Goal: Browse casually: Explore the website without a specific task or goal

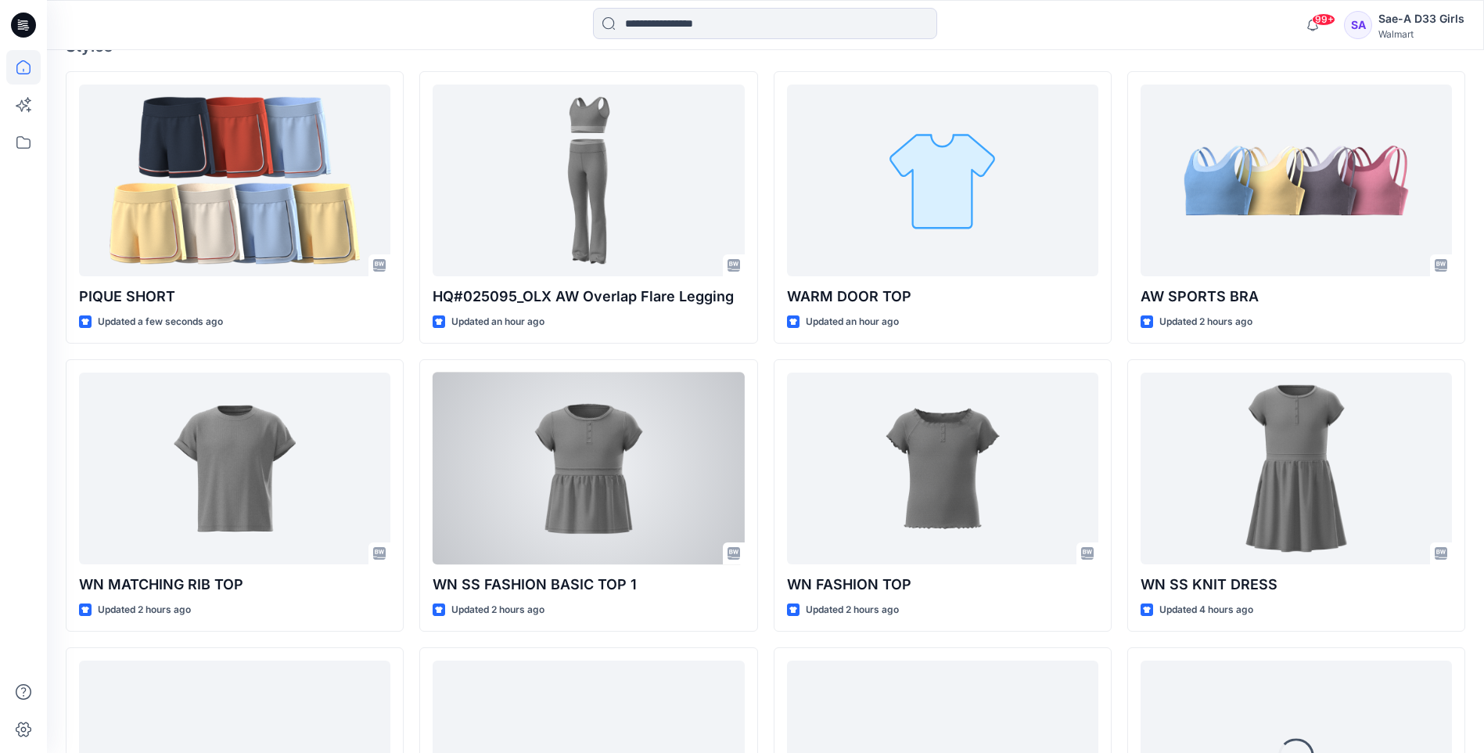
scroll to position [469, 0]
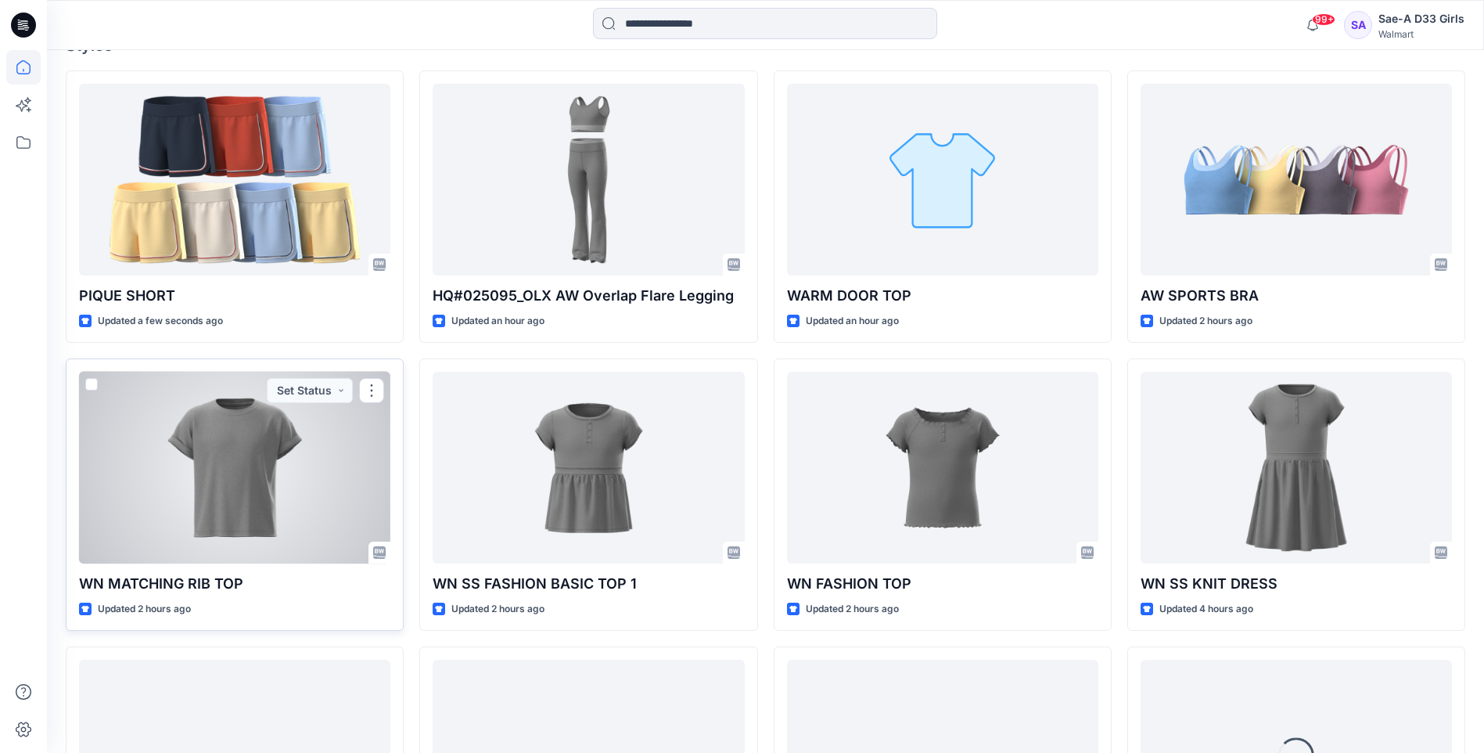
click at [244, 459] on div at bounding box center [234, 468] width 311 height 192
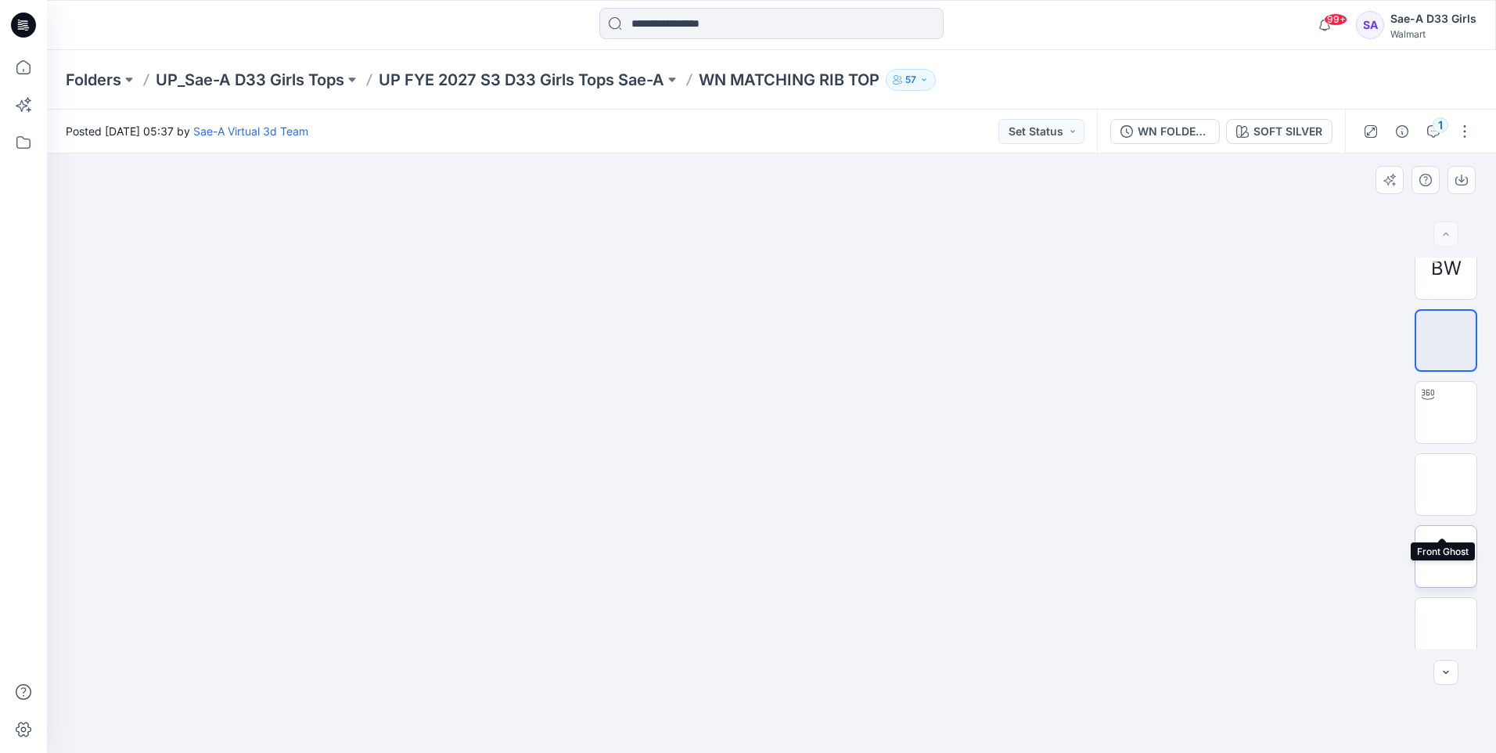
scroll to position [31, 0]
click at [1446, 617] on img at bounding box center [1446, 617] width 0 height 0
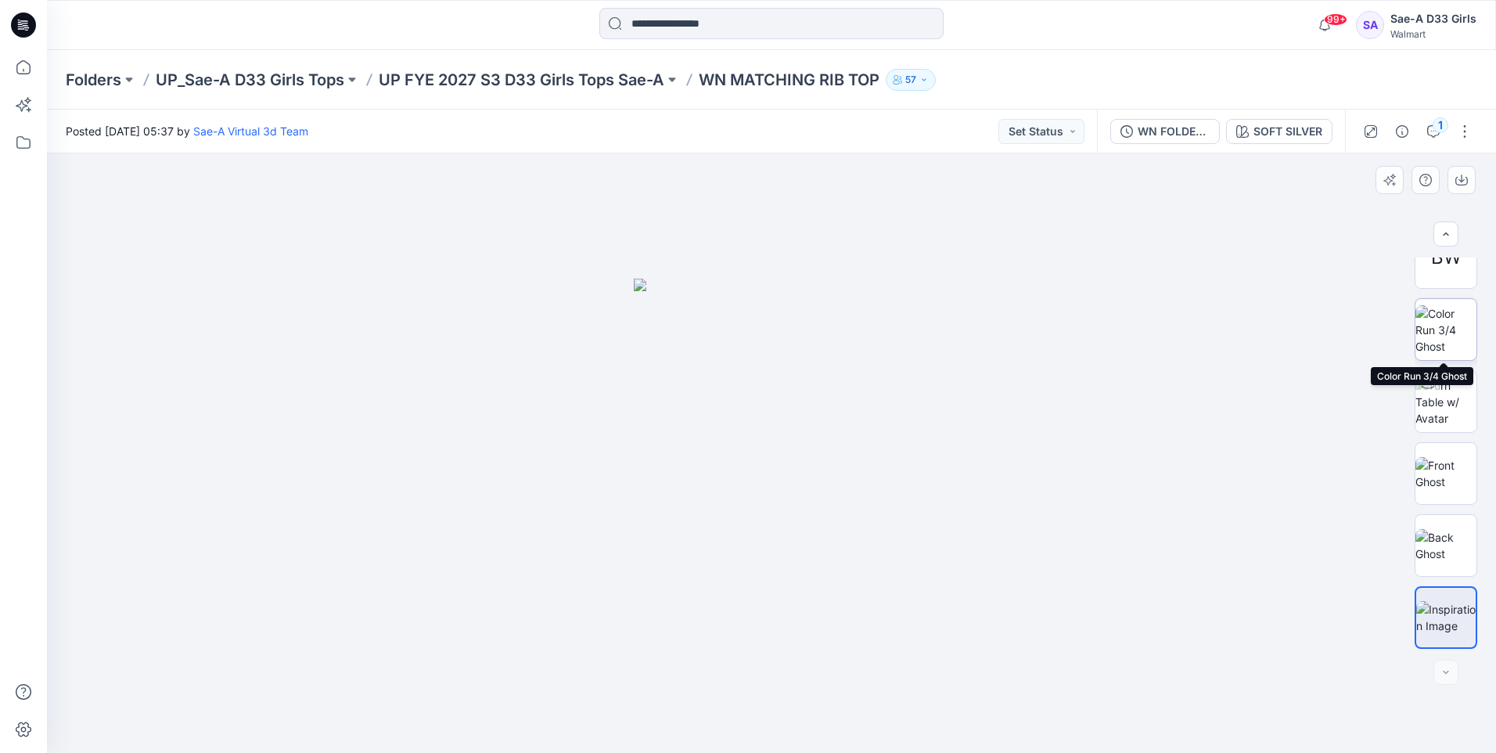
click at [1447, 311] on img at bounding box center [1445, 329] width 61 height 49
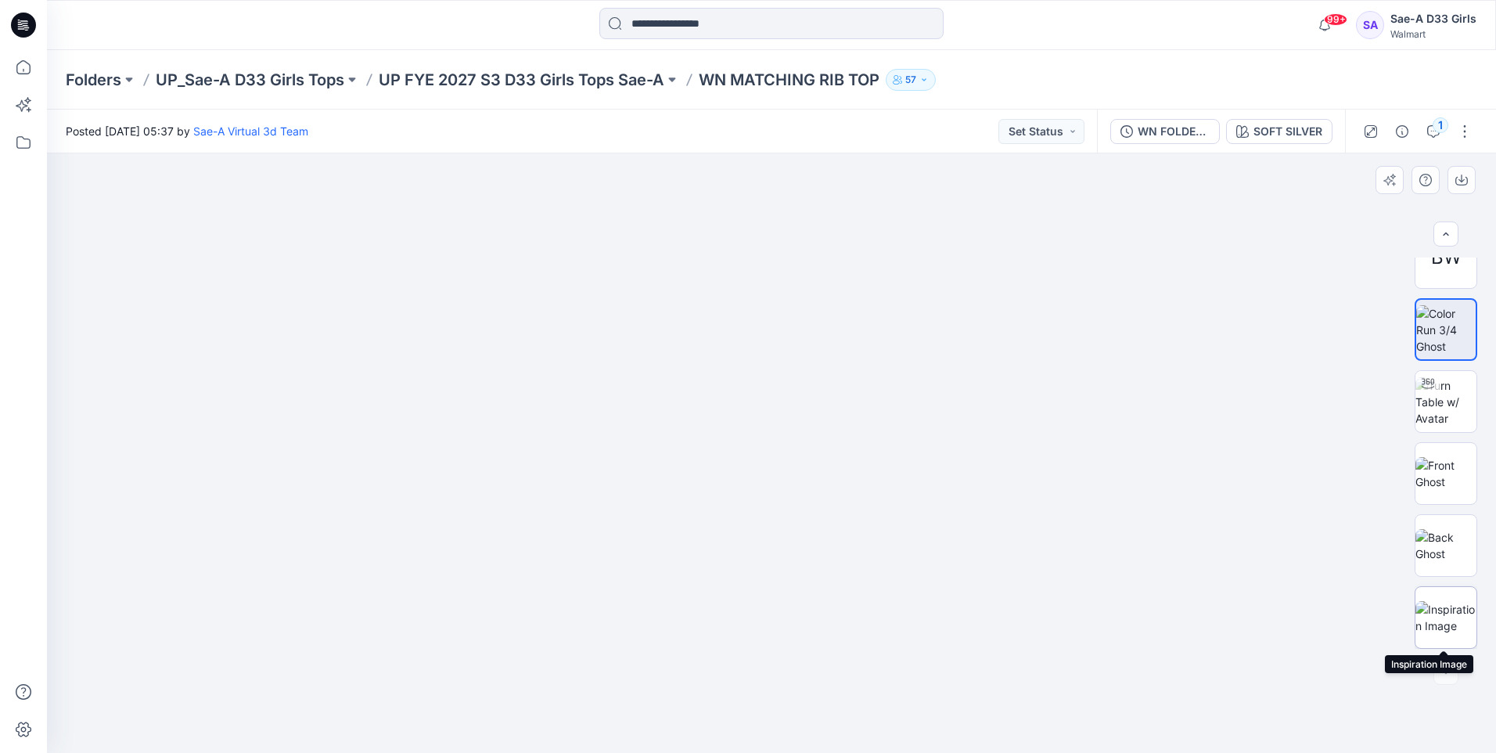
click at [1429, 601] on img at bounding box center [1445, 617] width 61 height 33
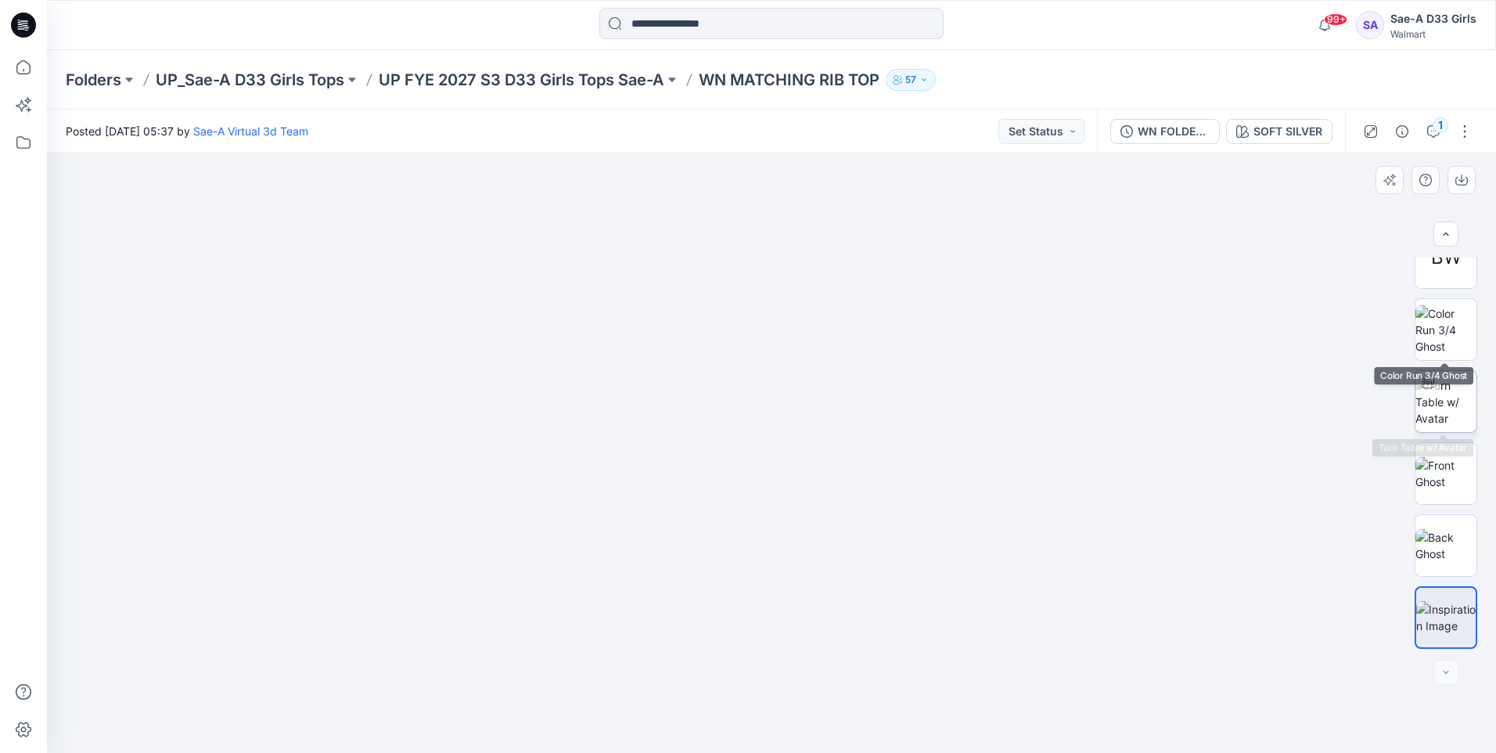
click at [1440, 395] on img at bounding box center [1445, 401] width 61 height 49
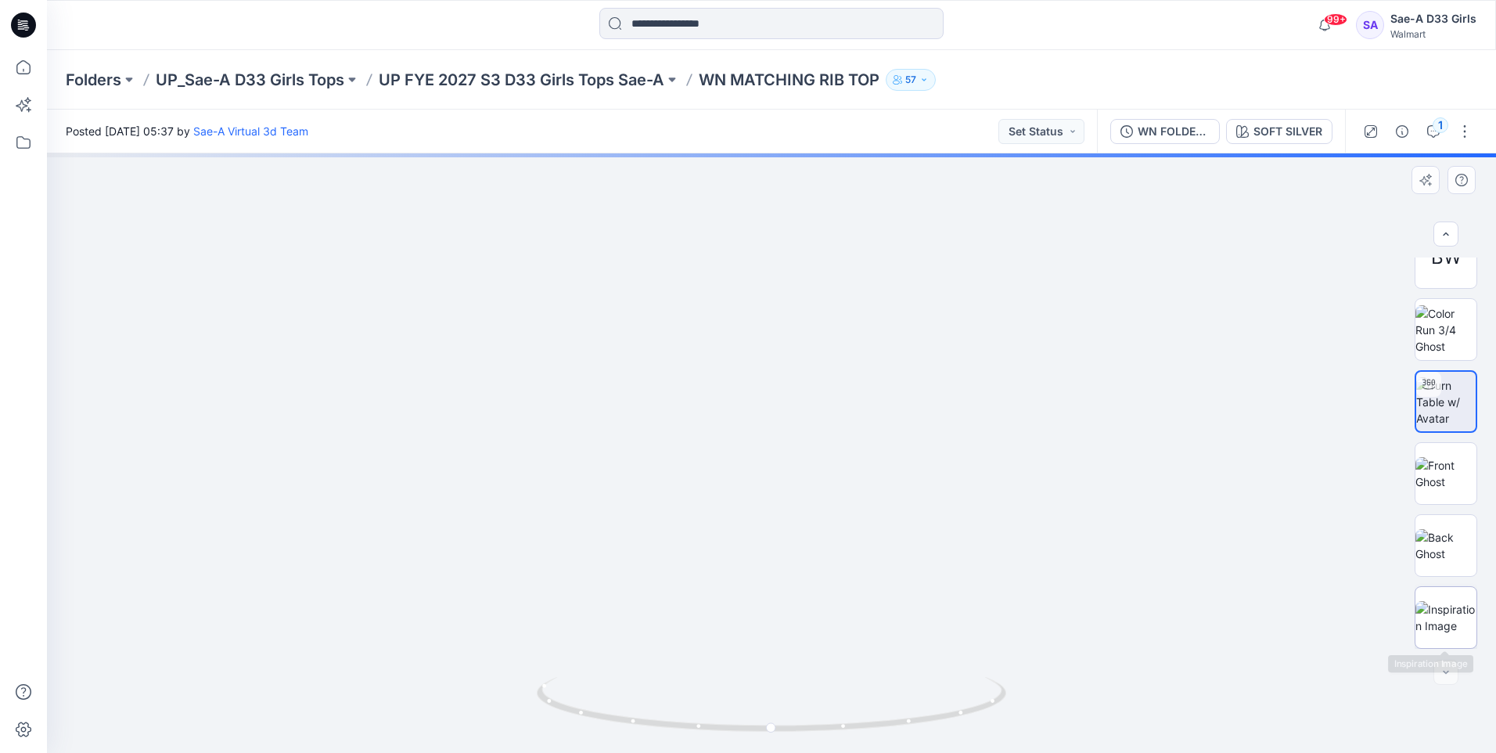
drag, startPoint x: 1451, startPoint y: 629, endPoint x: 1429, endPoint y: 627, distance: 22.8
click at [1452, 628] on img at bounding box center [1445, 617] width 61 height 33
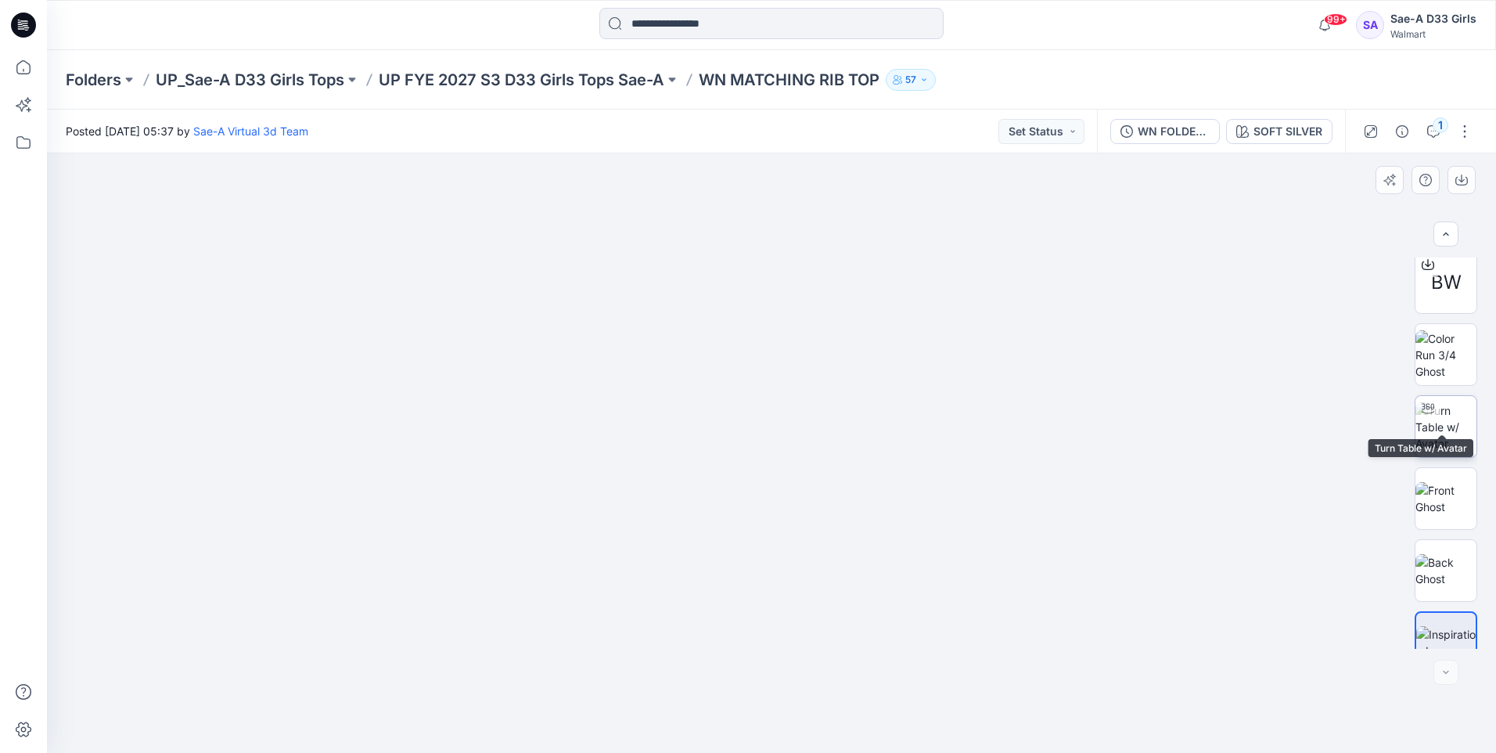
scroll to position [0, 0]
click at [1443, 374] on img at bounding box center [1445, 360] width 61 height 49
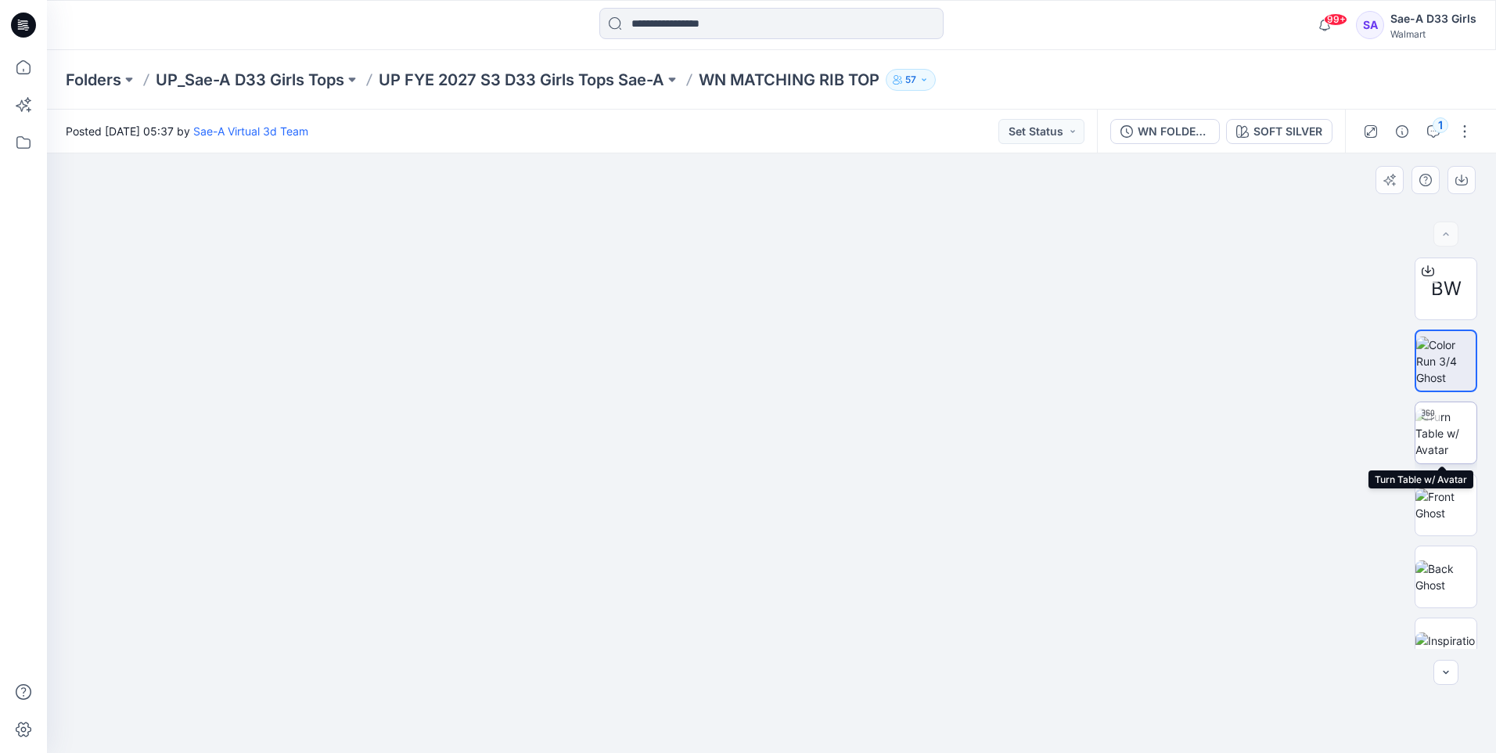
click at [1449, 422] on img at bounding box center [1445, 432] width 61 height 49
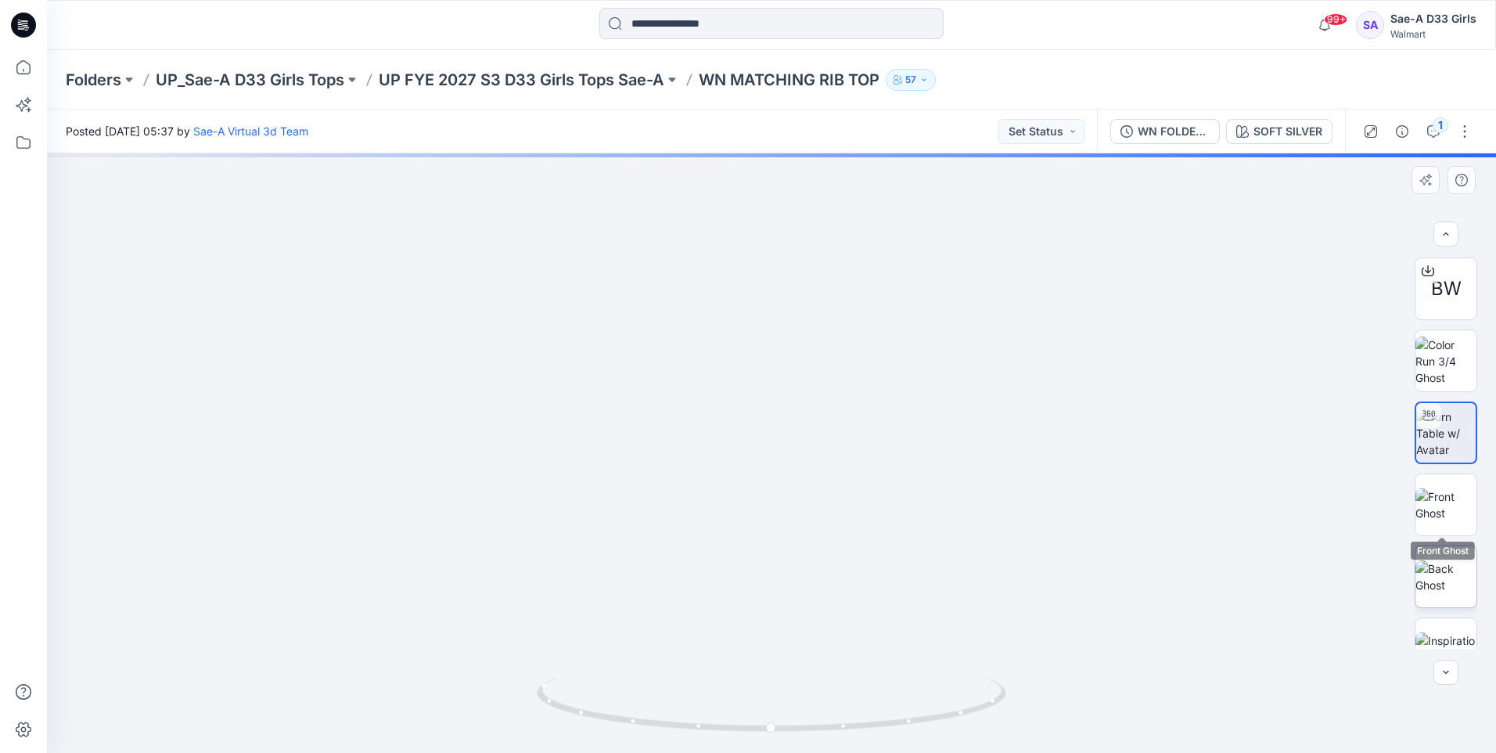
scroll to position [31, 0]
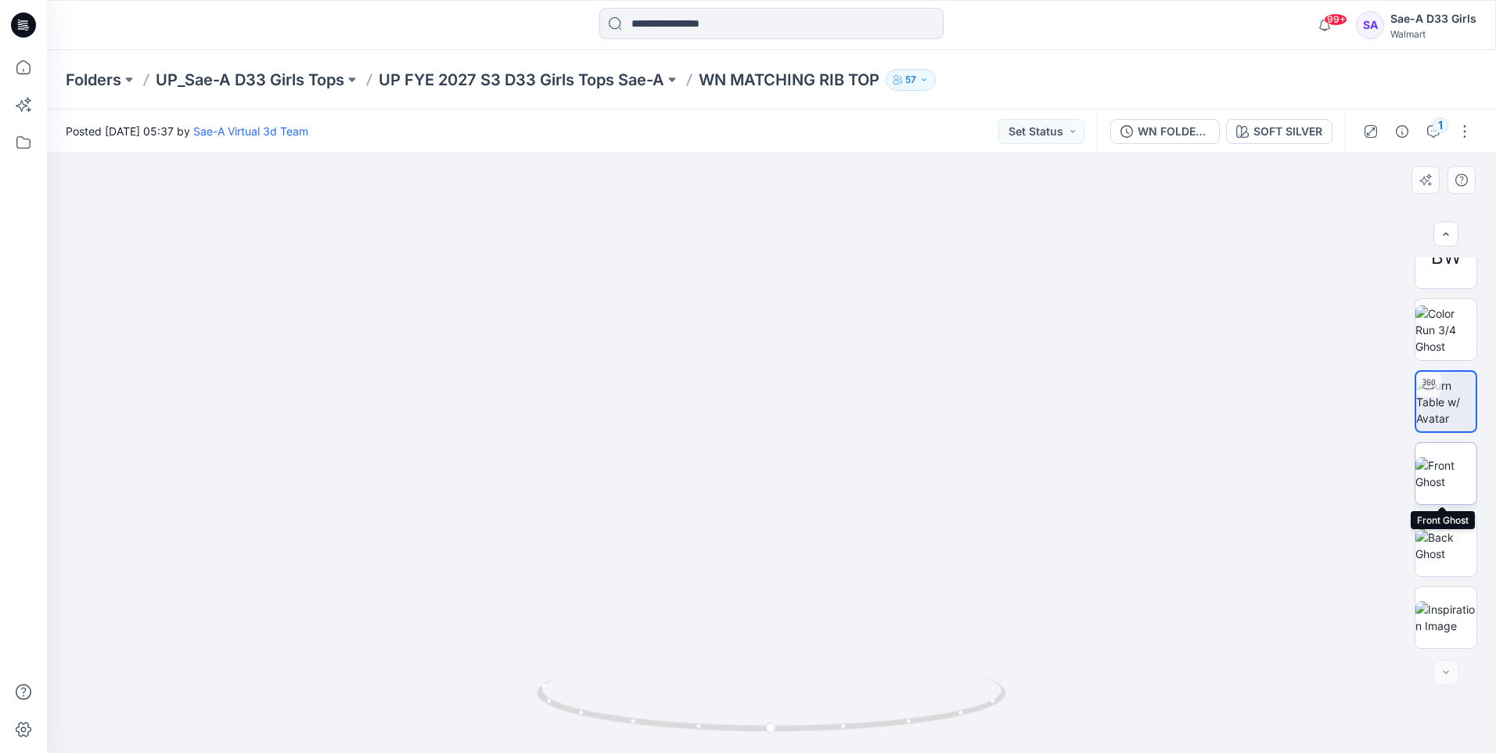
click at [1442, 476] on img at bounding box center [1445, 473] width 61 height 33
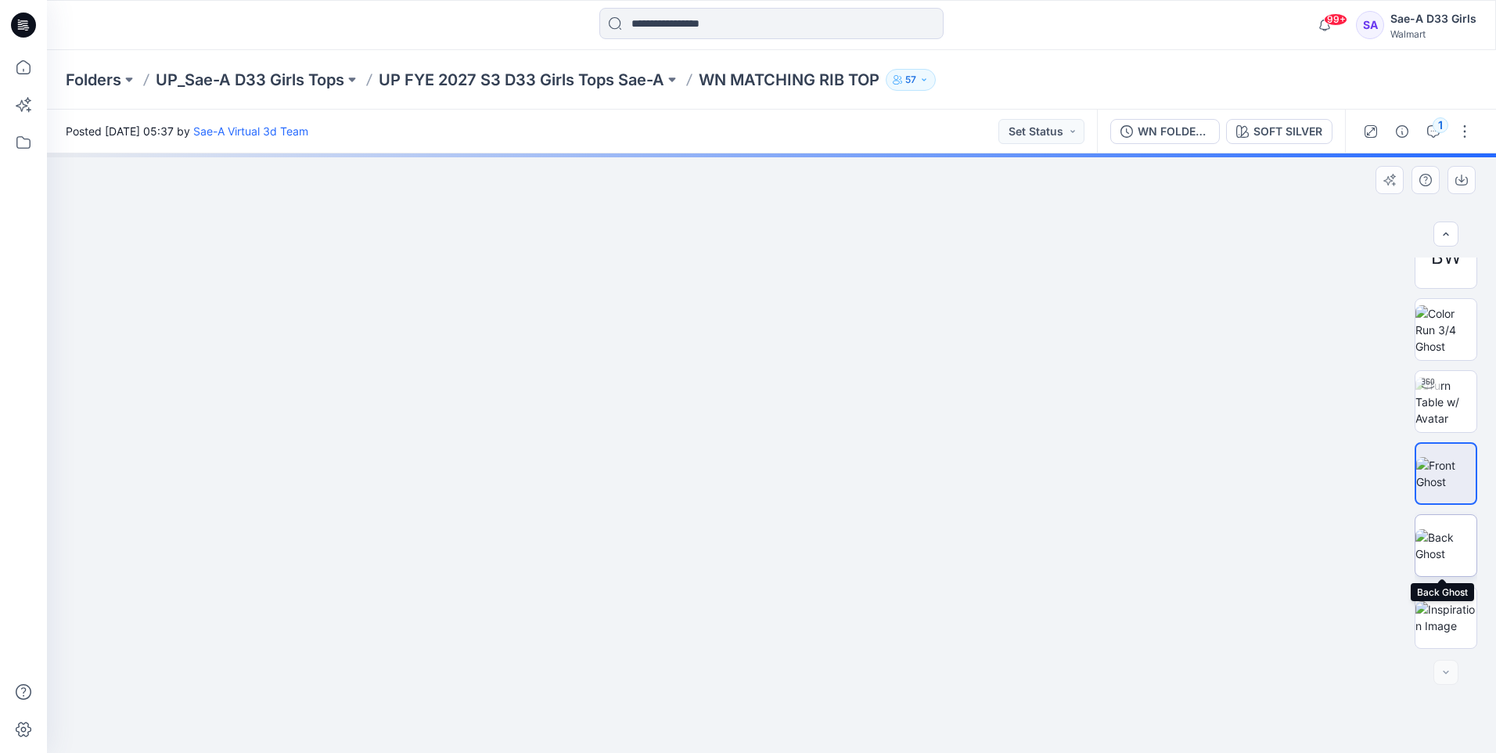
click at [1440, 547] on img at bounding box center [1445, 545] width 61 height 33
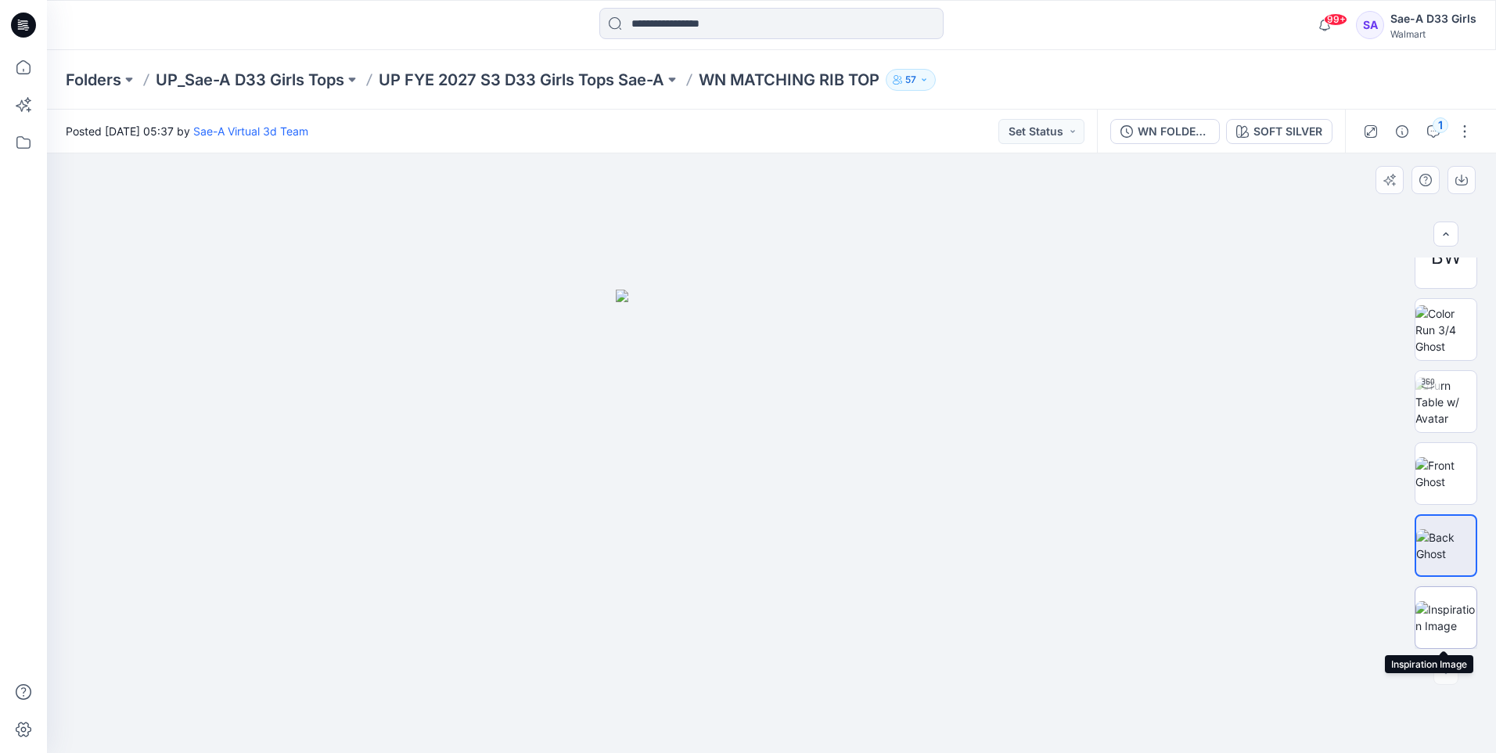
click at [1429, 629] on img at bounding box center [1445, 617] width 61 height 33
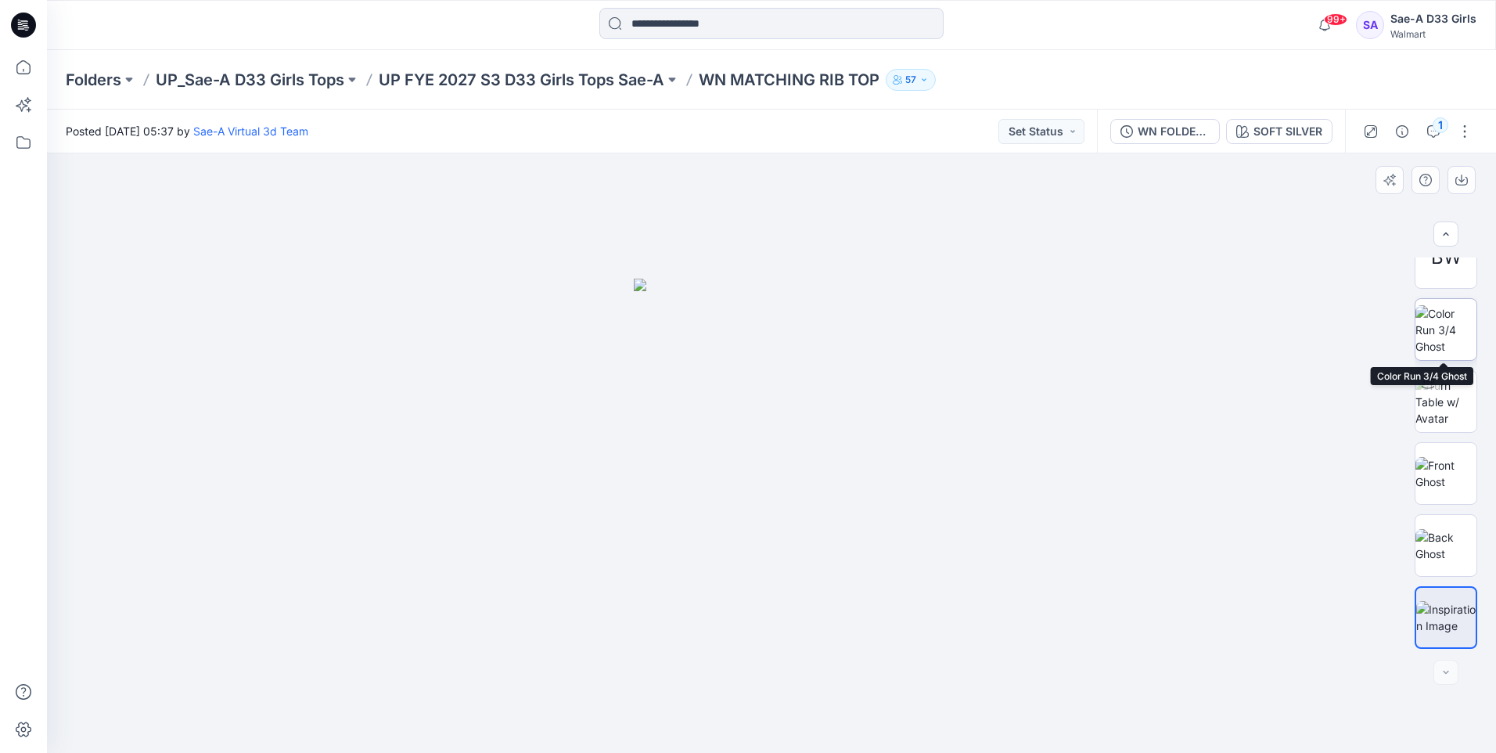
click at [1422, 329] on img at bounding box center [1445, 329] width 61 height 49
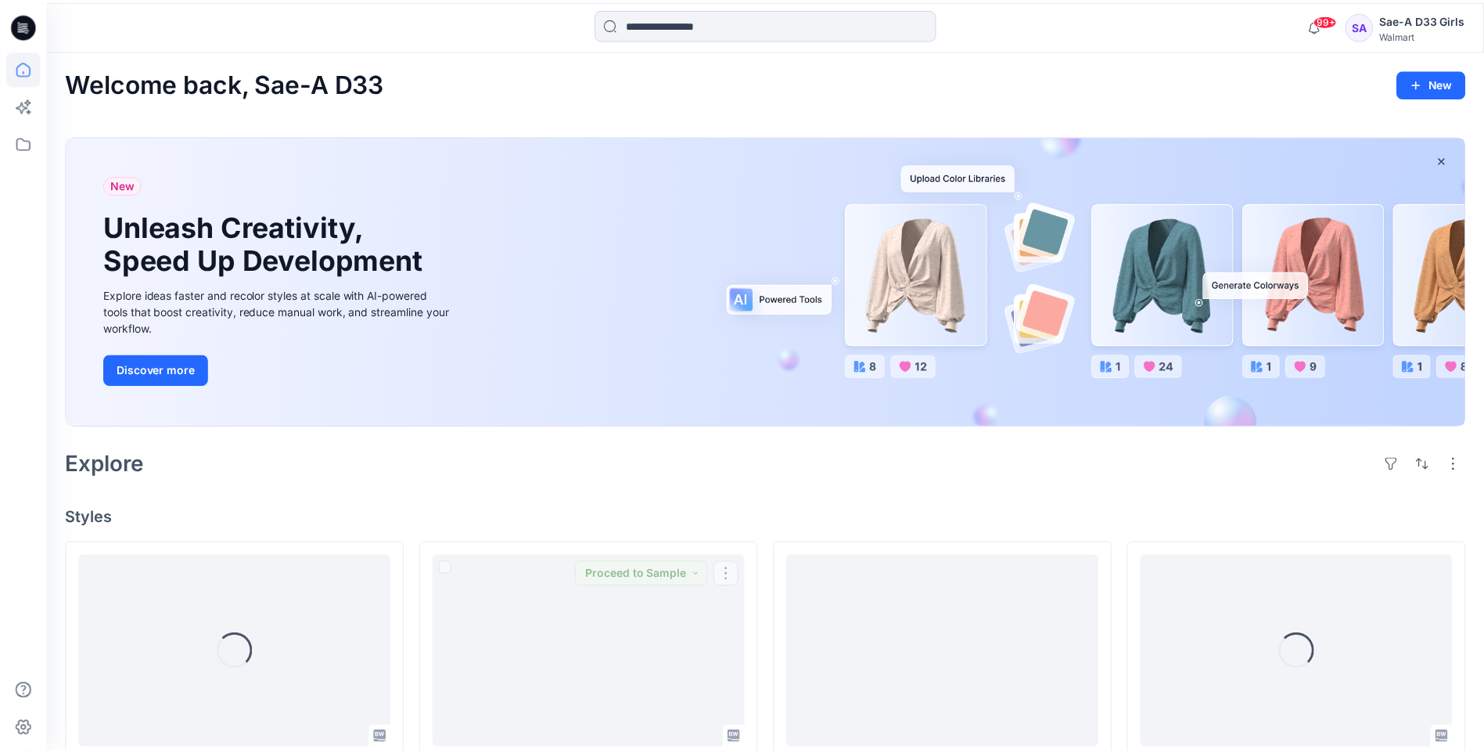
scroll to position [469, 0]
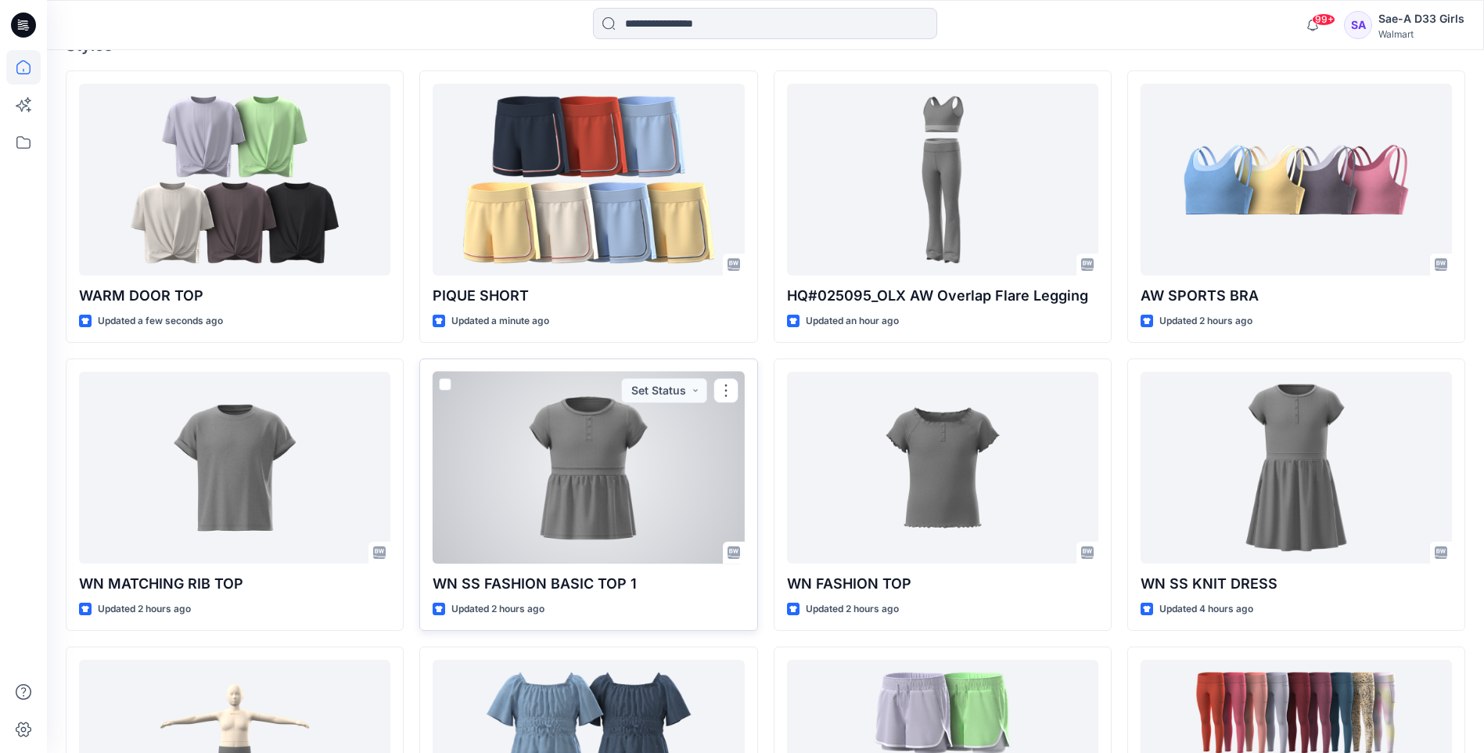
click at [618, 470] on div at bounding box center [588, 468] width 311 height 192
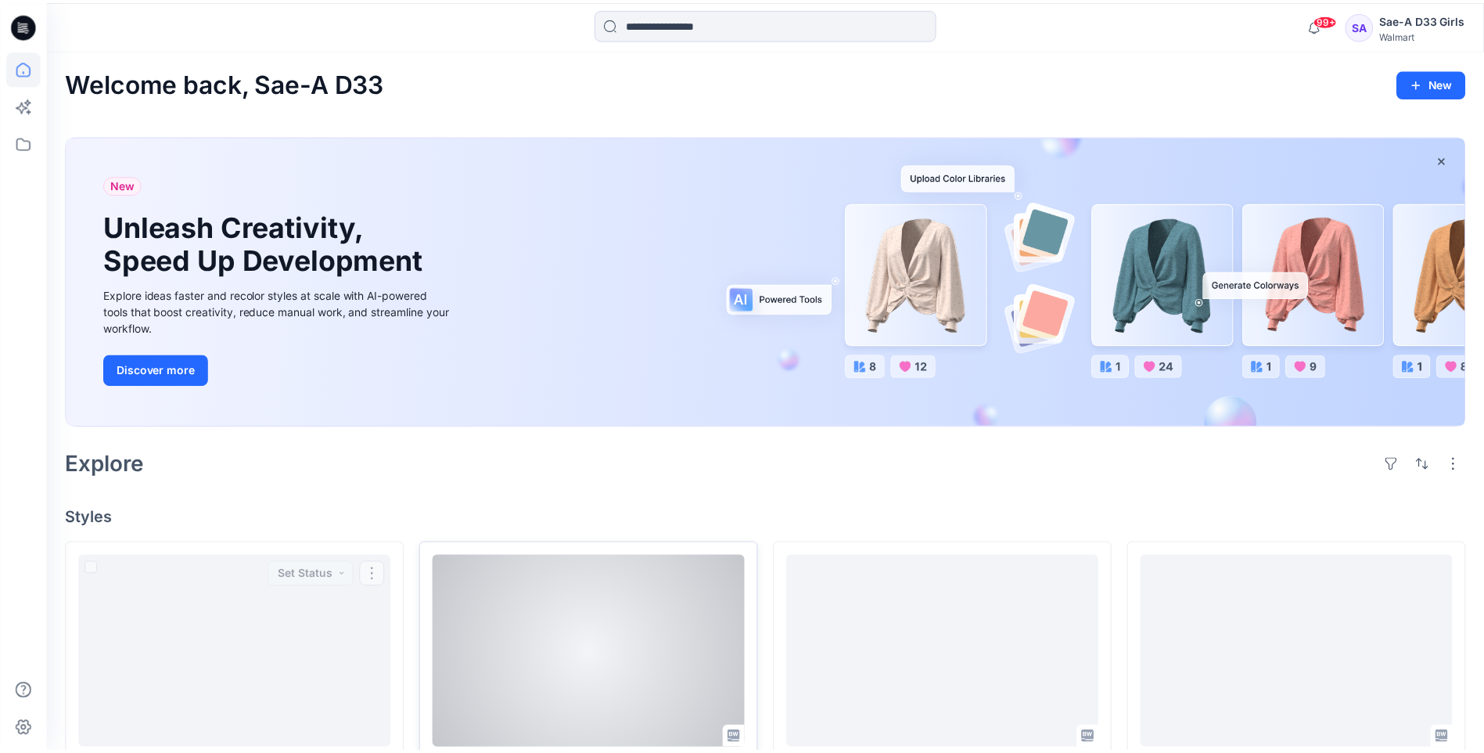
scroll to position [469, 0]
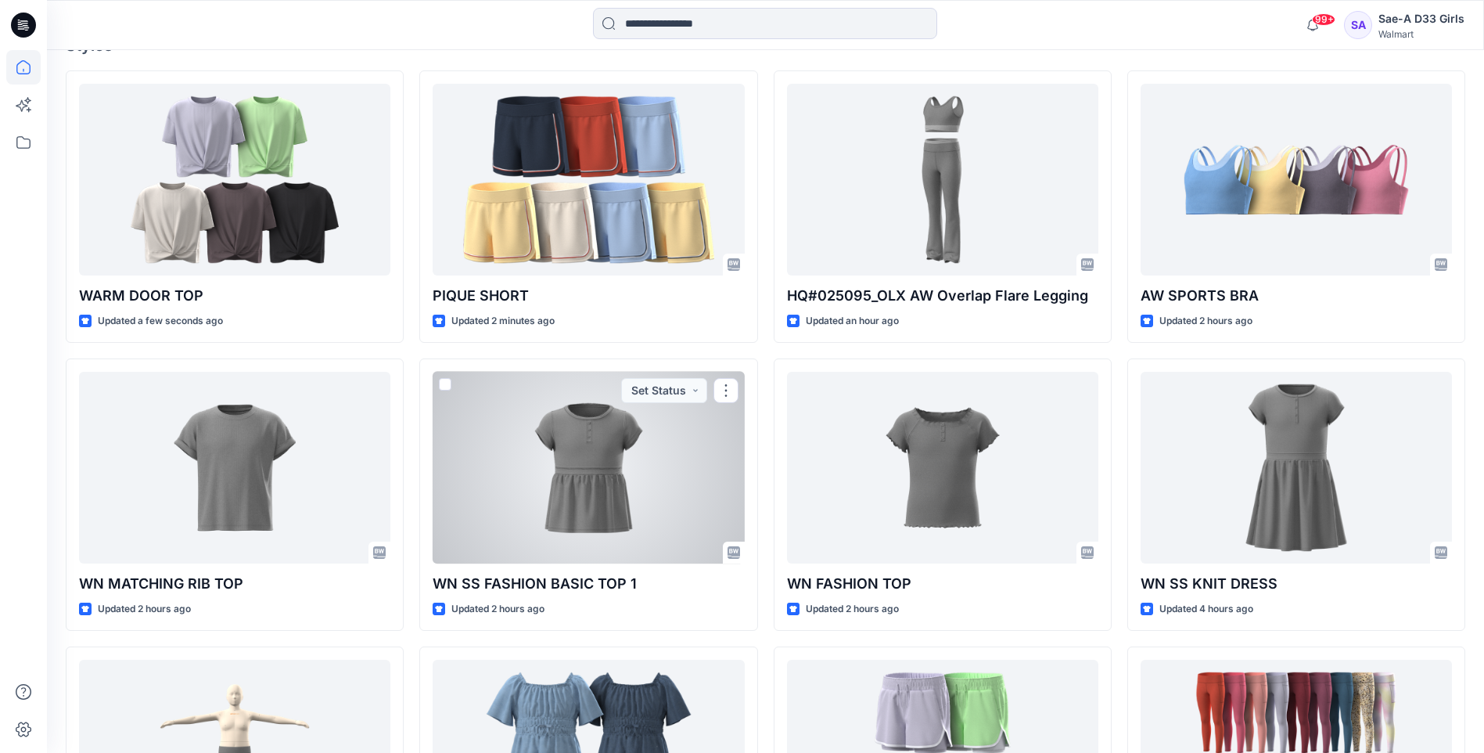
click at [599, 446] on div at bounding box center [588, 468] width 311 height 192
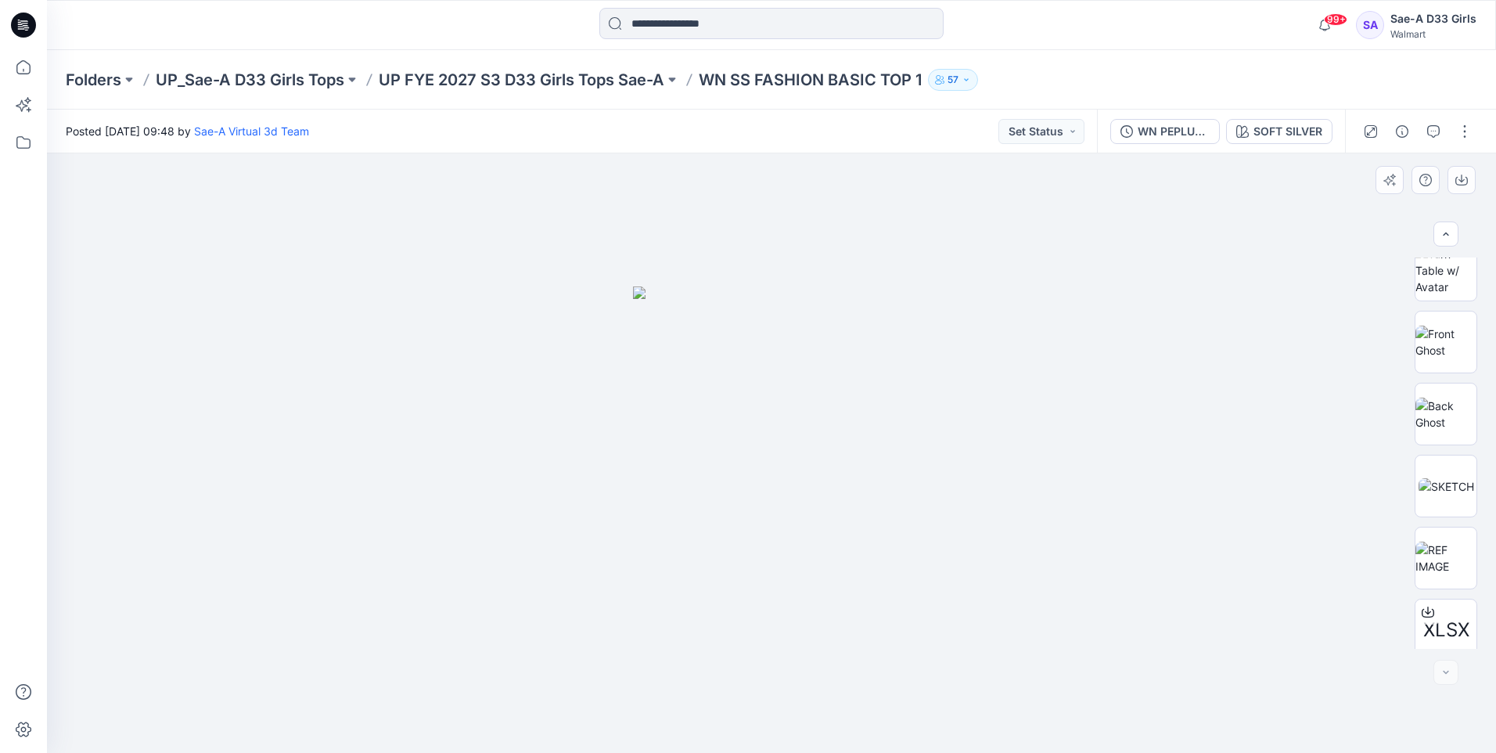
scroll to position [175, 0]
click at [1434, 546] on img at bounding box center [1445, 545] width 61 height 33
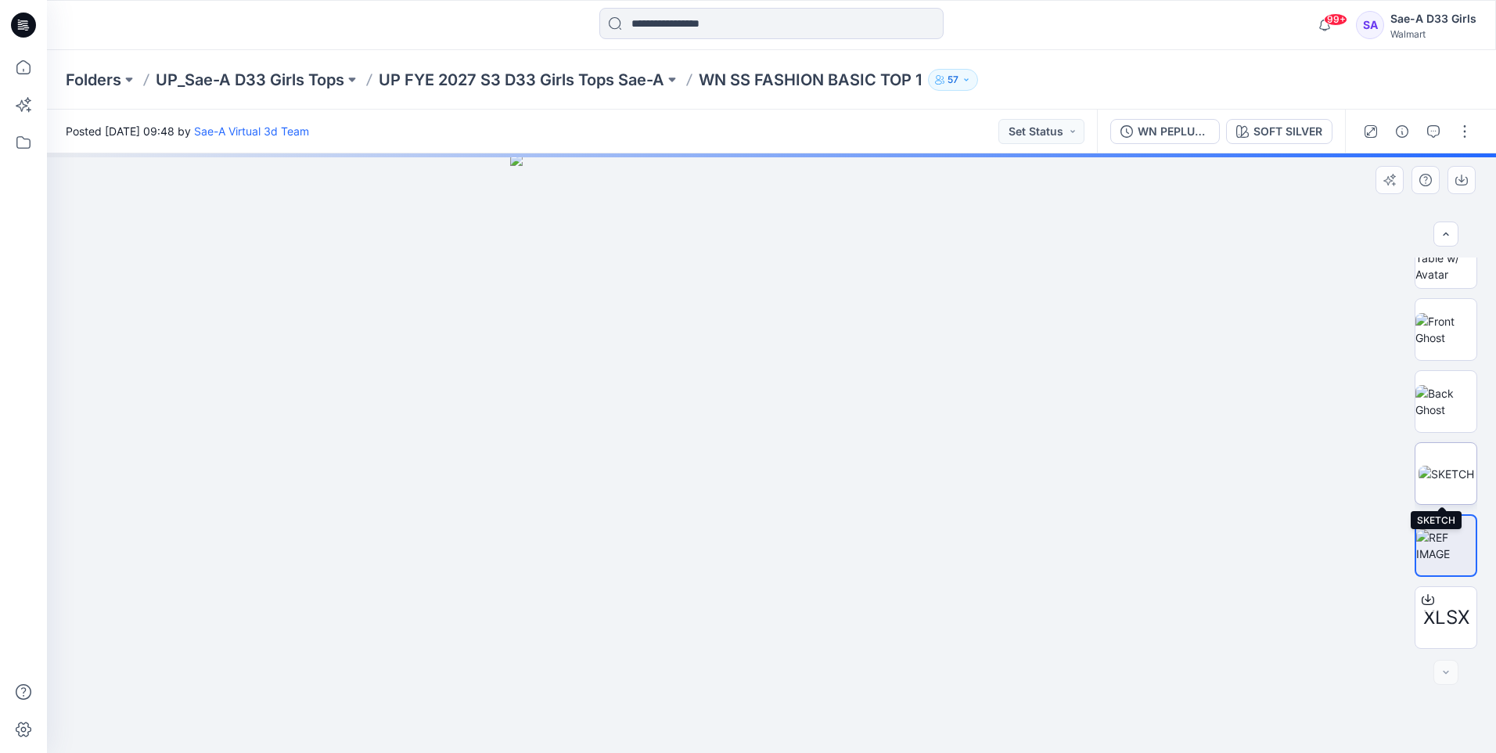
click at [1433, 469] on img at bounding box center [1447, 474] width 56 height 16
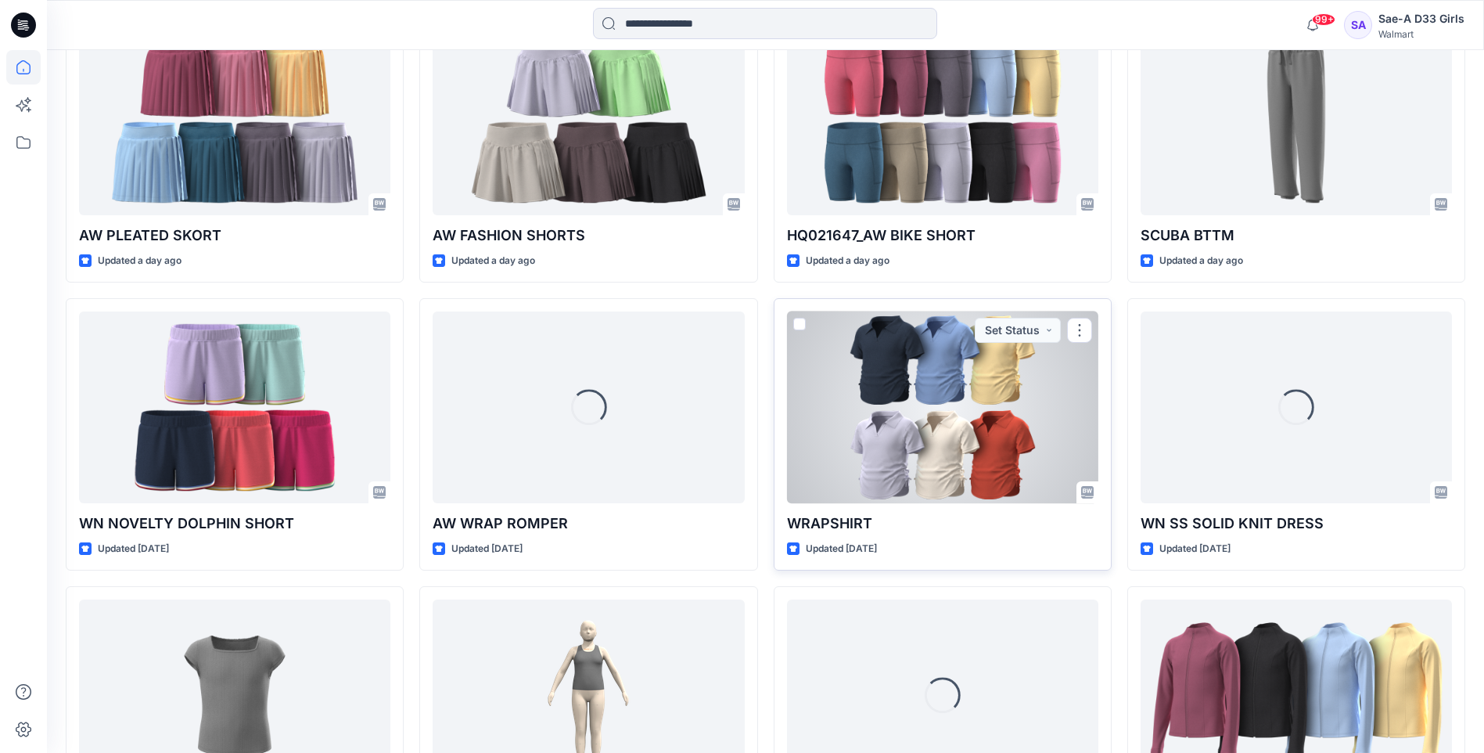
scroll to position [1493, 0]
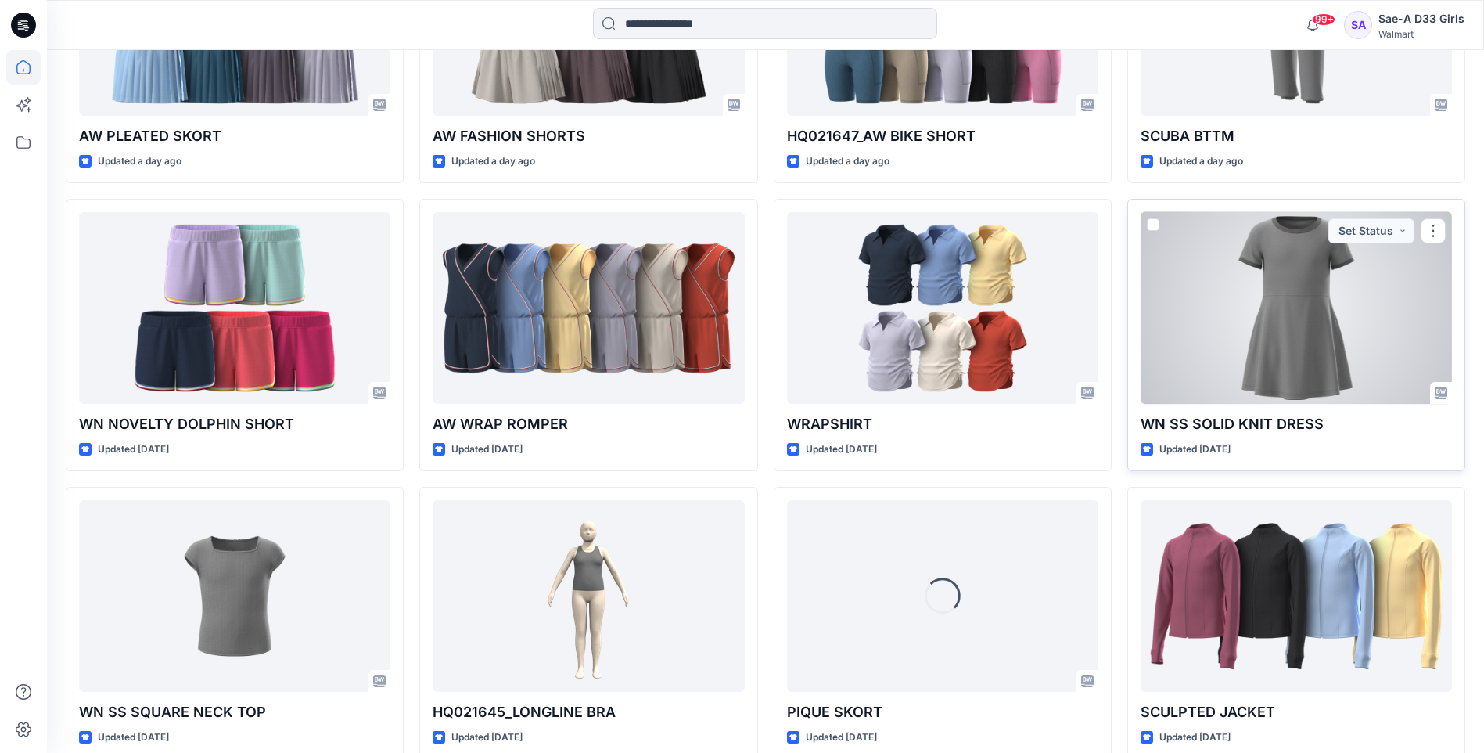
click at [1289, 297] on div at bounding box center [1296, 308] width 311 height 192
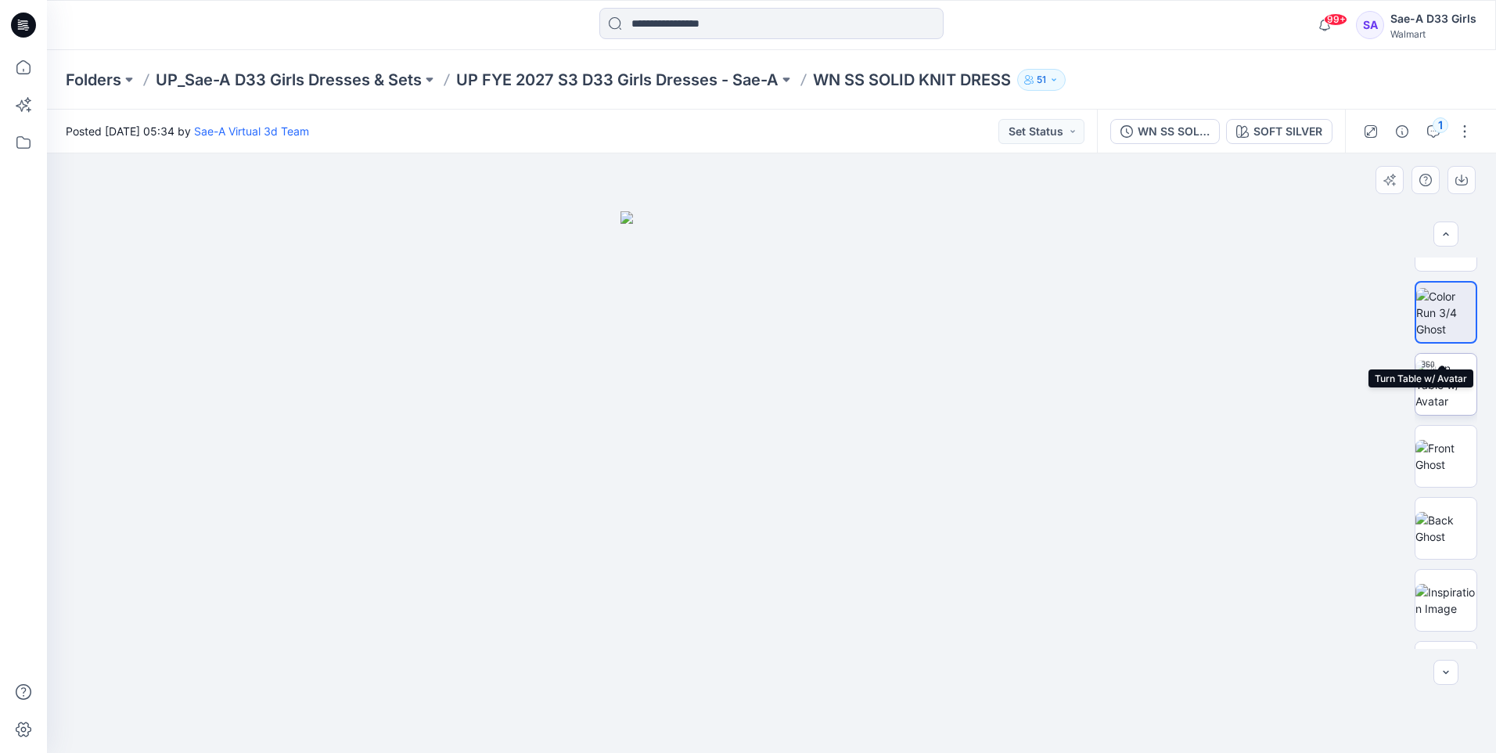
scroll to position [103, 0]
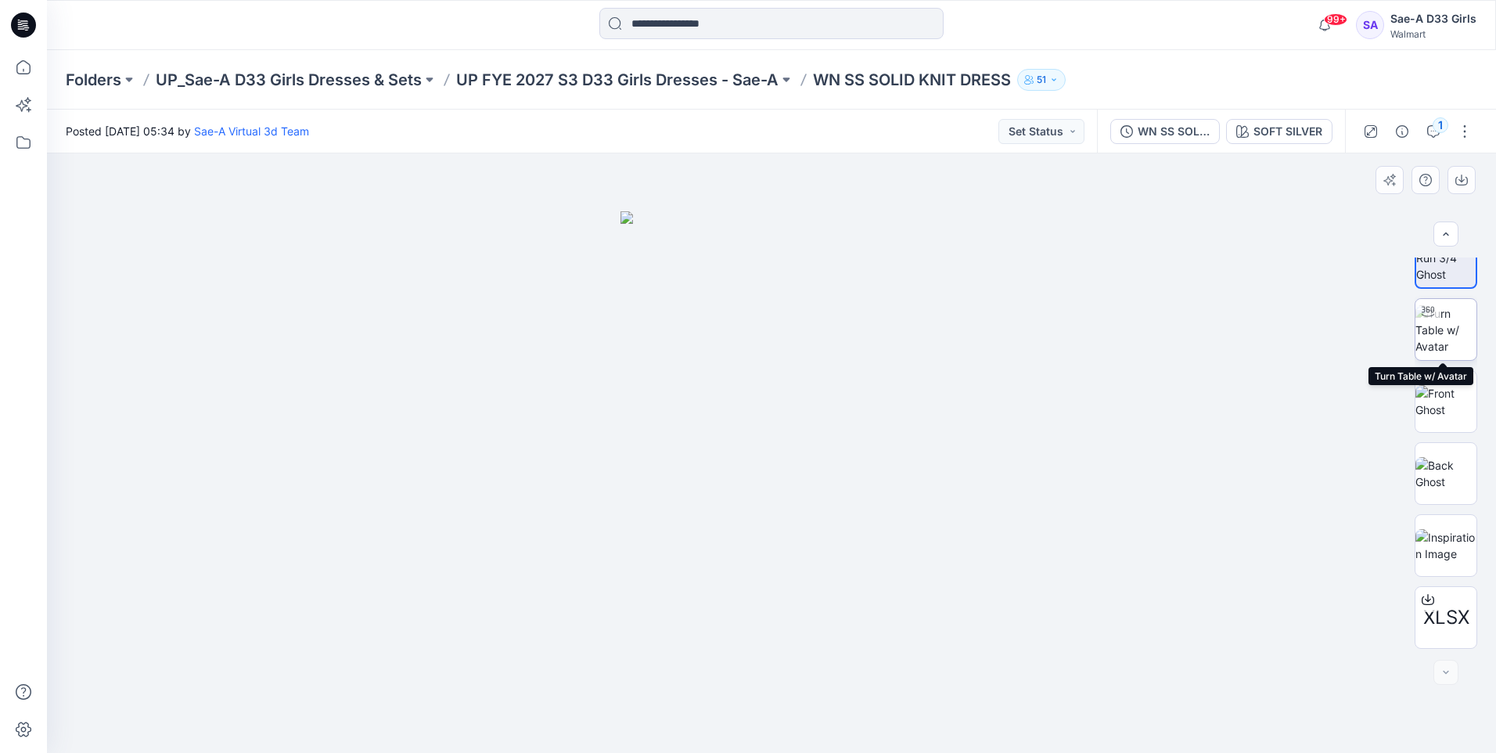
click at [1436, 342] on img at bounding box center [1445, 329] width 61 height 49
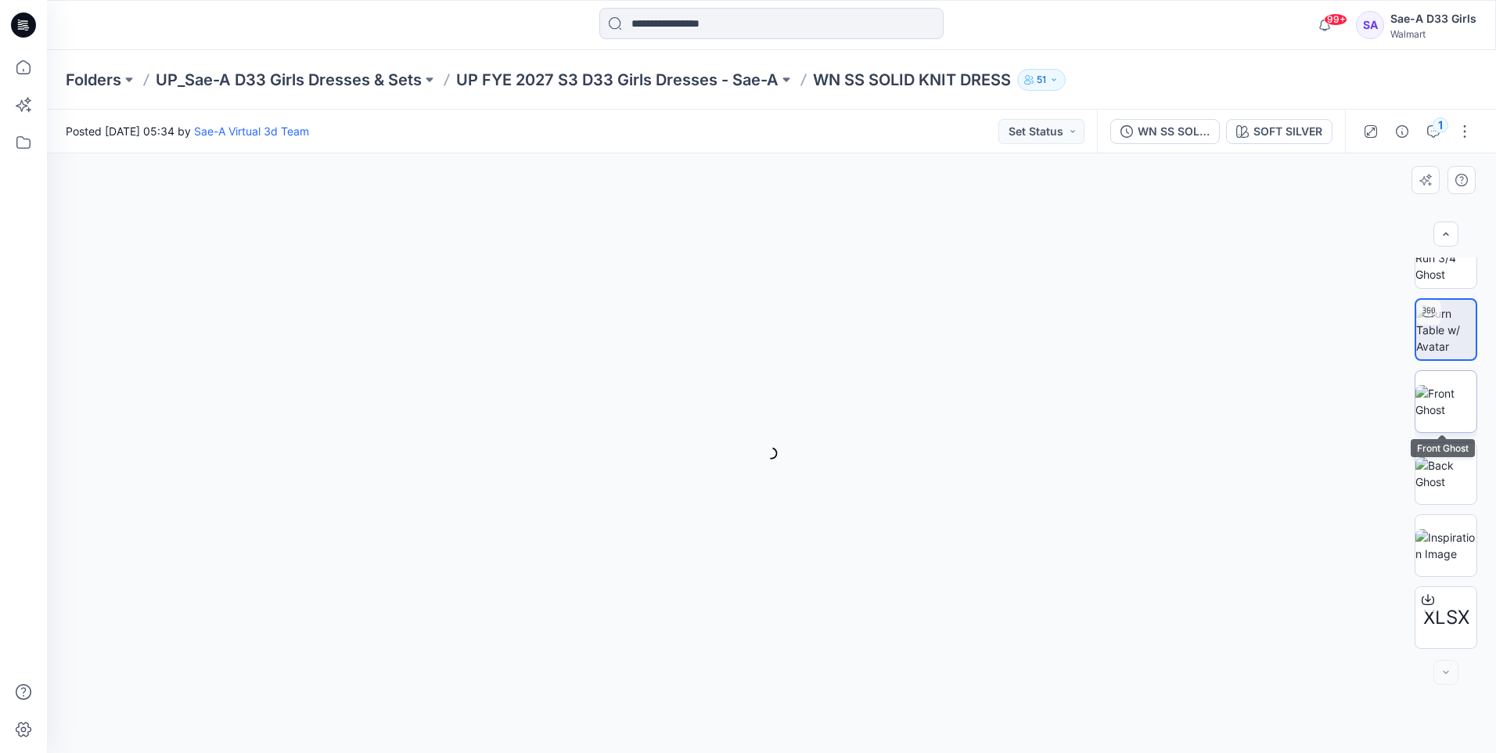
click at [1445, 414] on img at bounding box center [1445, 401] width 61 height 33
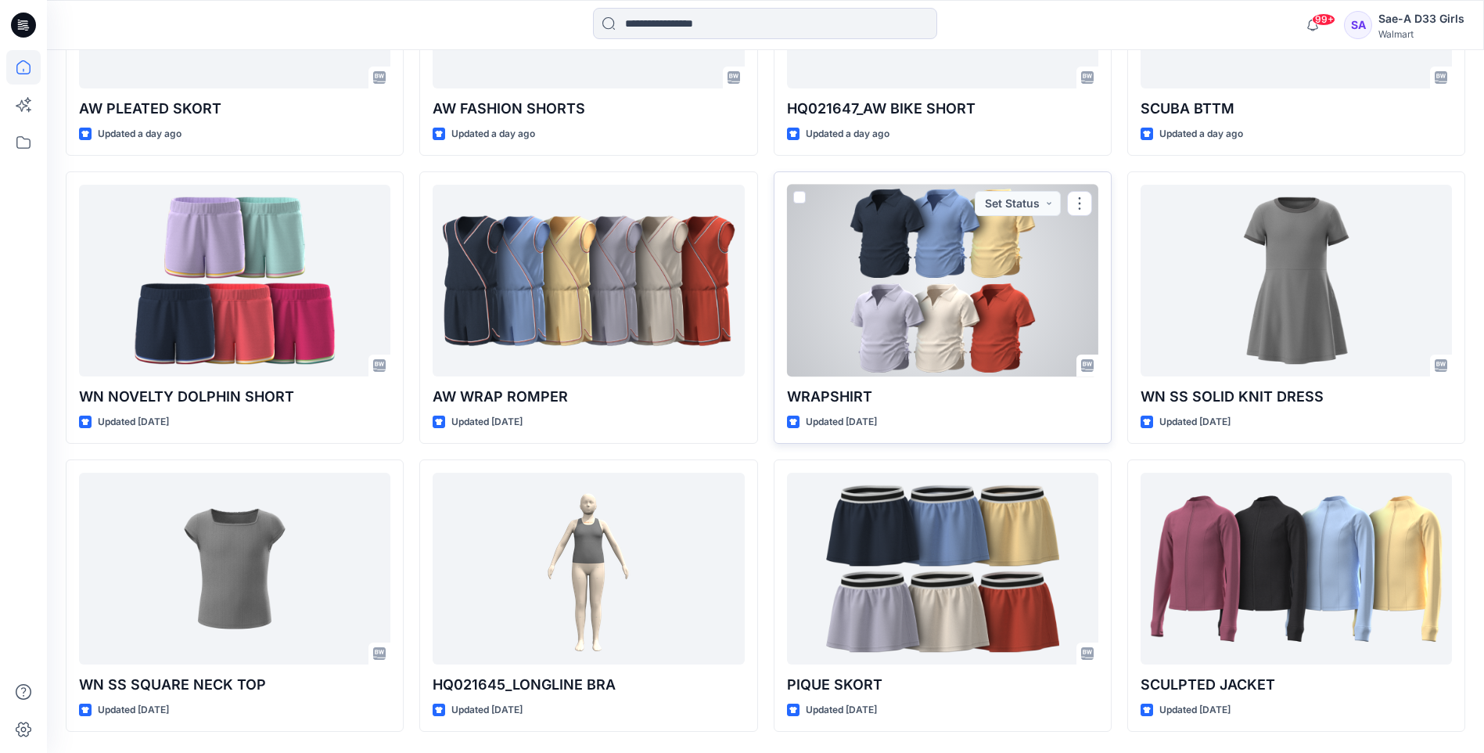
scroll to position [1493, 0]
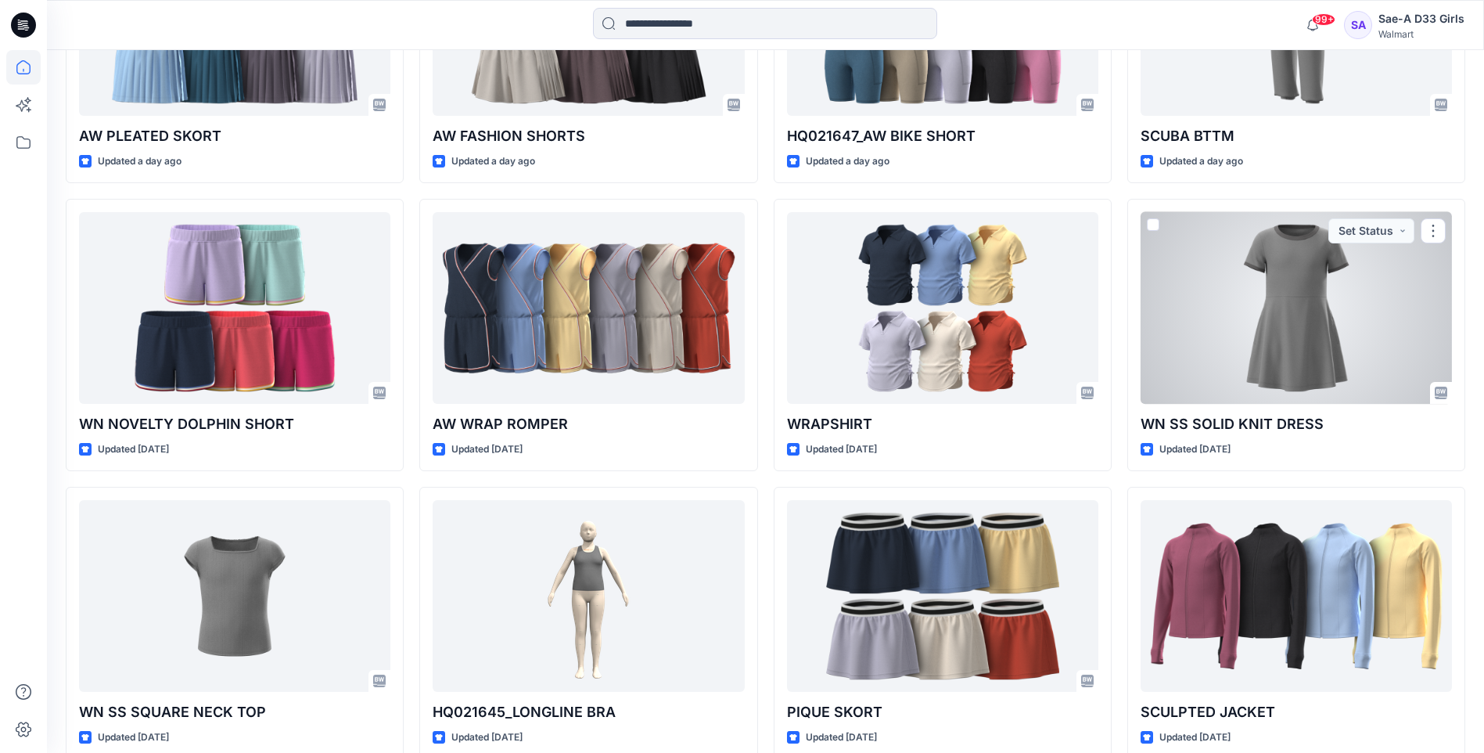
drag, startPoint x: 1322, startPoint y: 320, endPoint x: 1305, endPoint y: 322, distance: 16.6
click at [1322, 320] on div at bounding box center [1296, 308] width 311 height 192
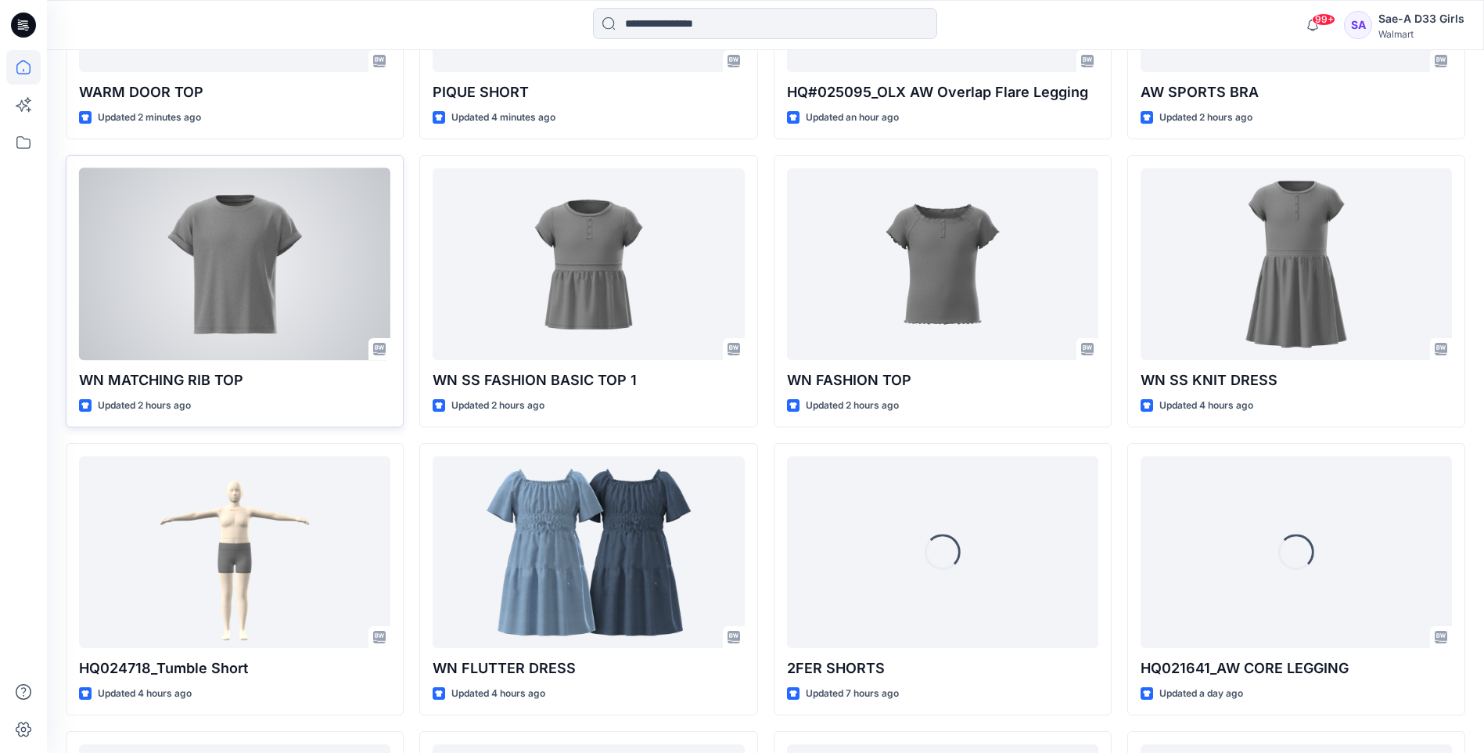
scroll to position [632, 0]
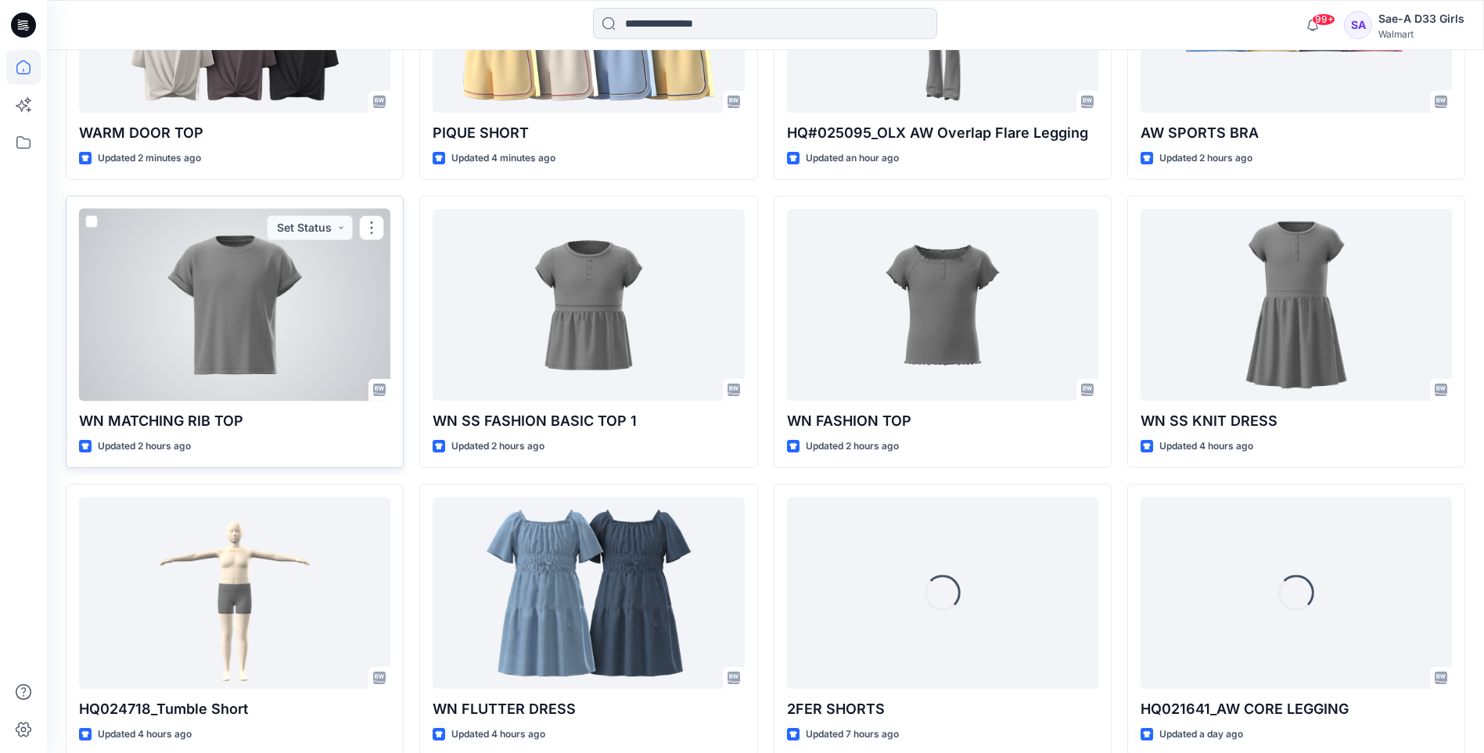
click at [263, 325] on div at bounding box center [234, 305] width 311 height 192
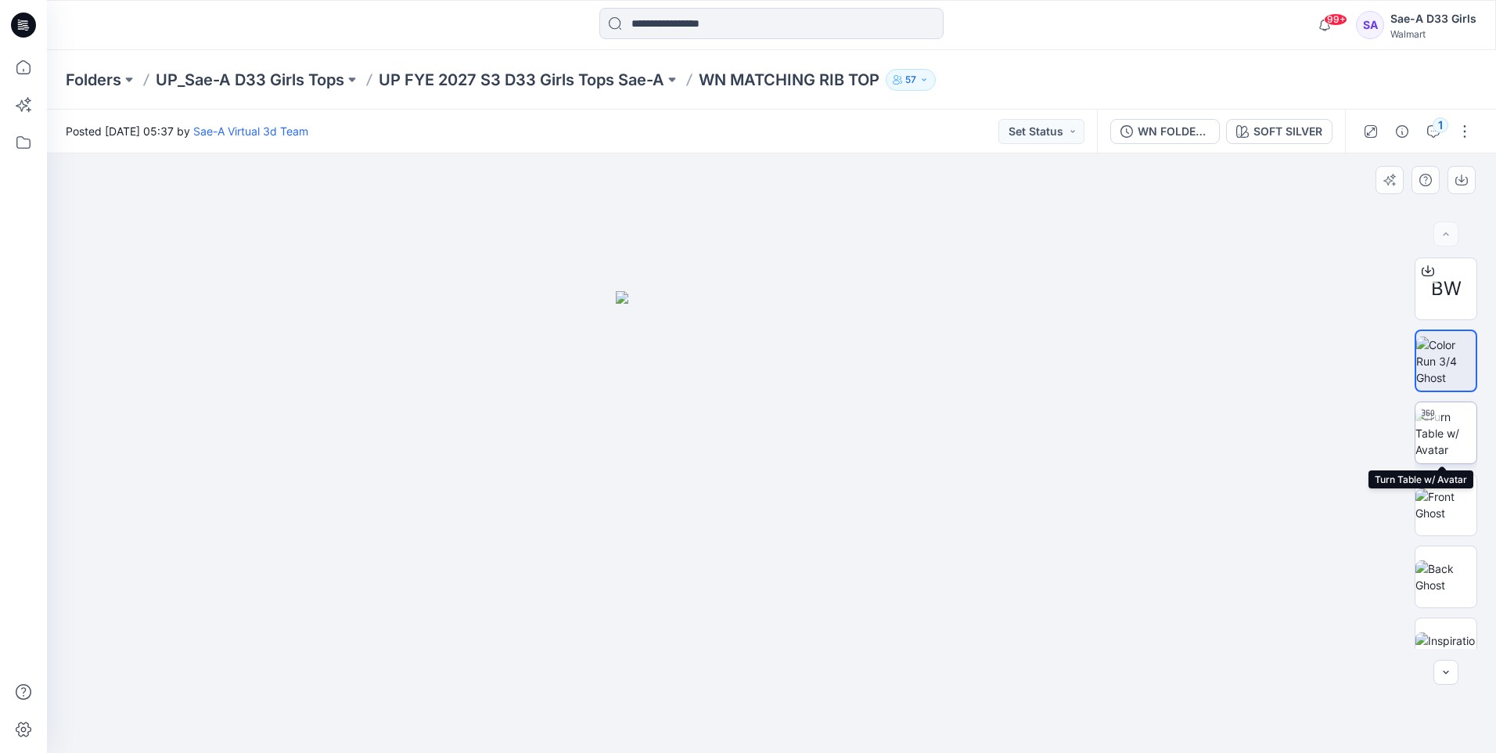
click at [1440, 431] on img at bounding box center [1445, 432] width 61 height 49
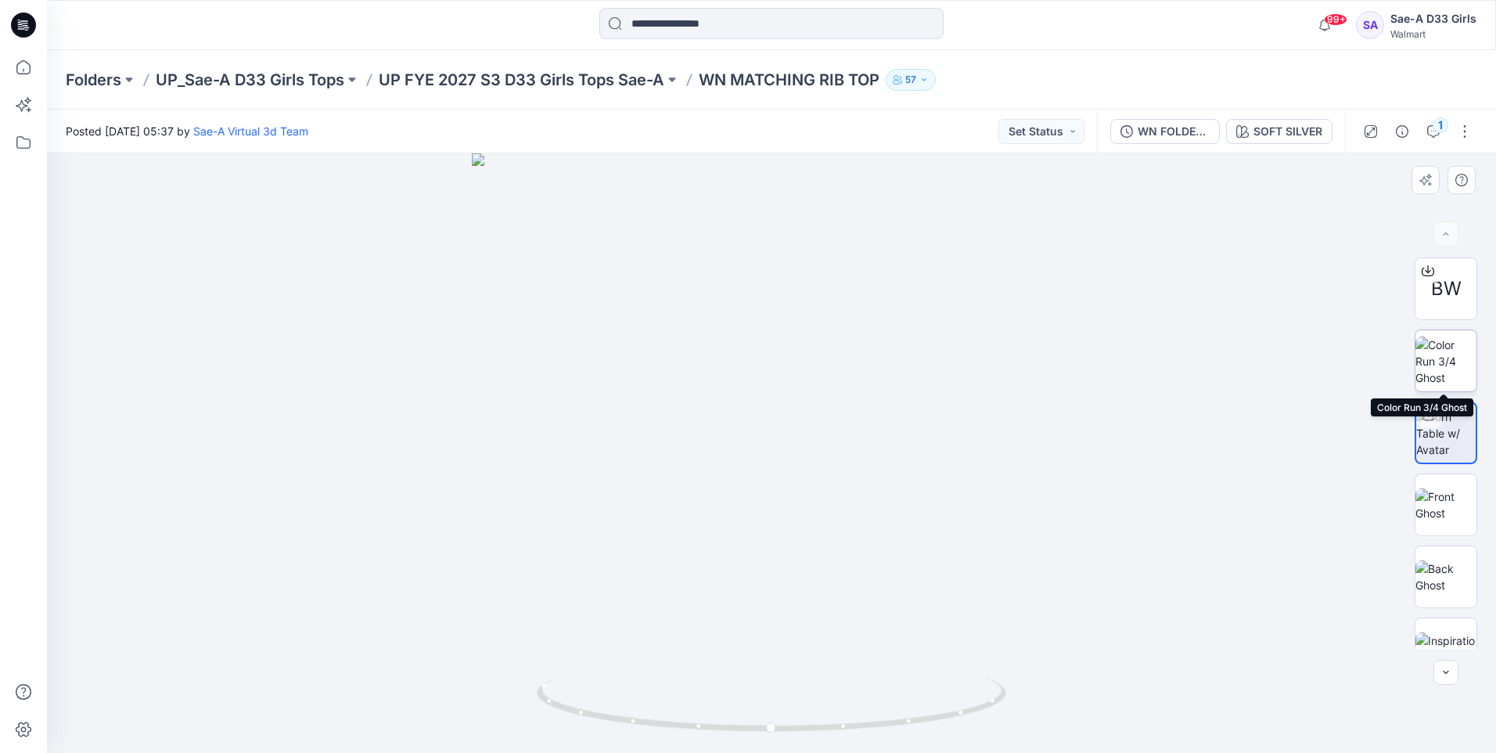
click at [1435, 372] on img at bounding box center [1445, 360] width 61 height 49
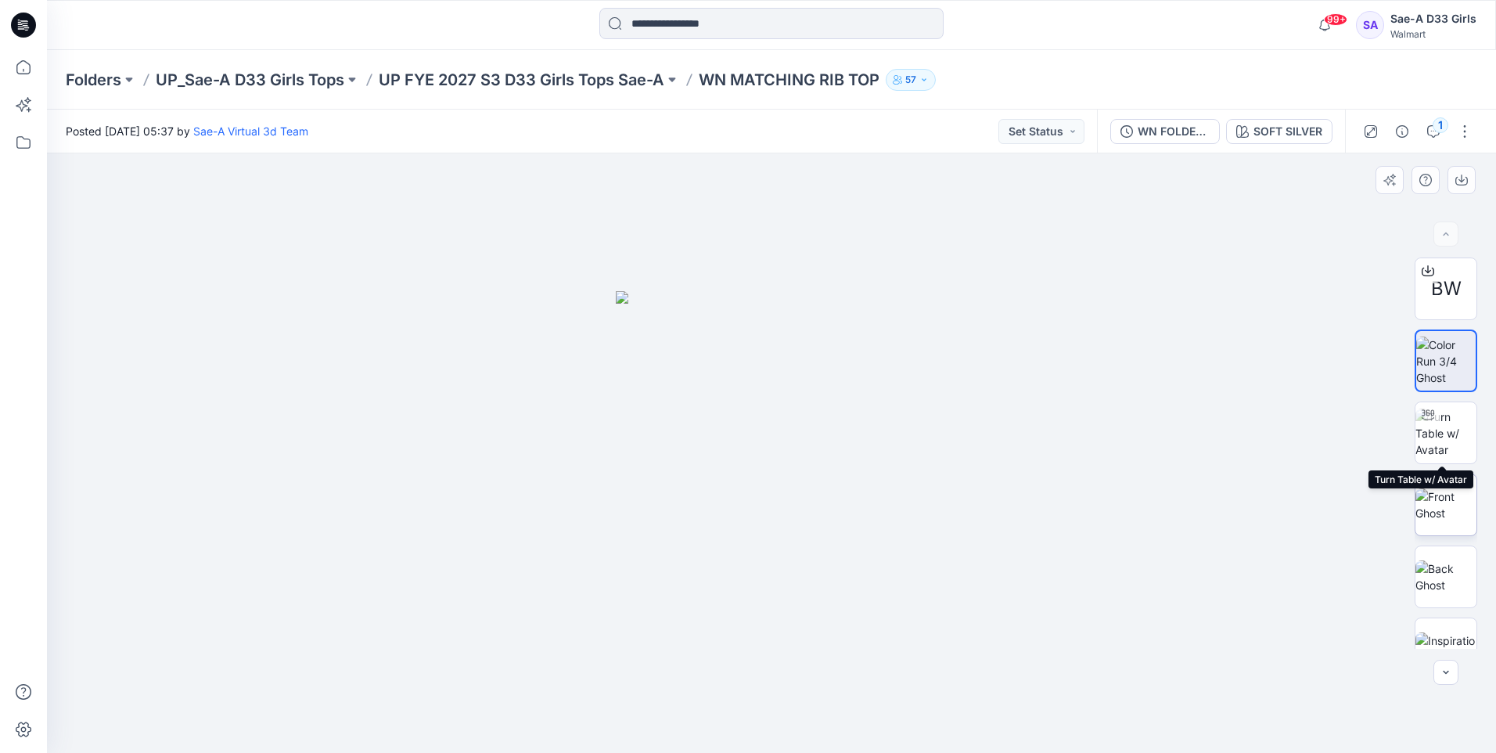
click at [1430, 488] on img at bounding box center [1445, 504] width 61 height 33
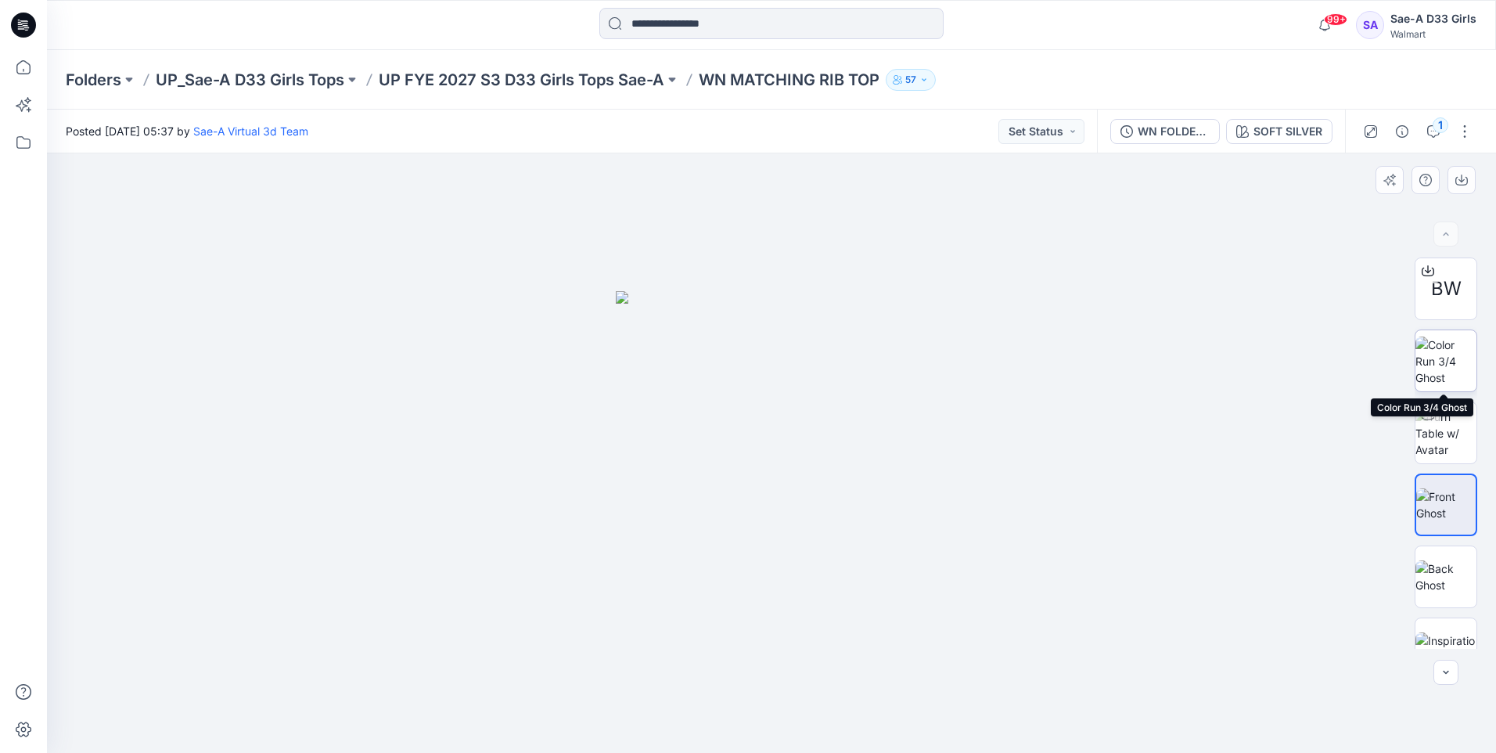
click at [1432, 340] on img at bounding box center [1445, 360] width 61 height 49
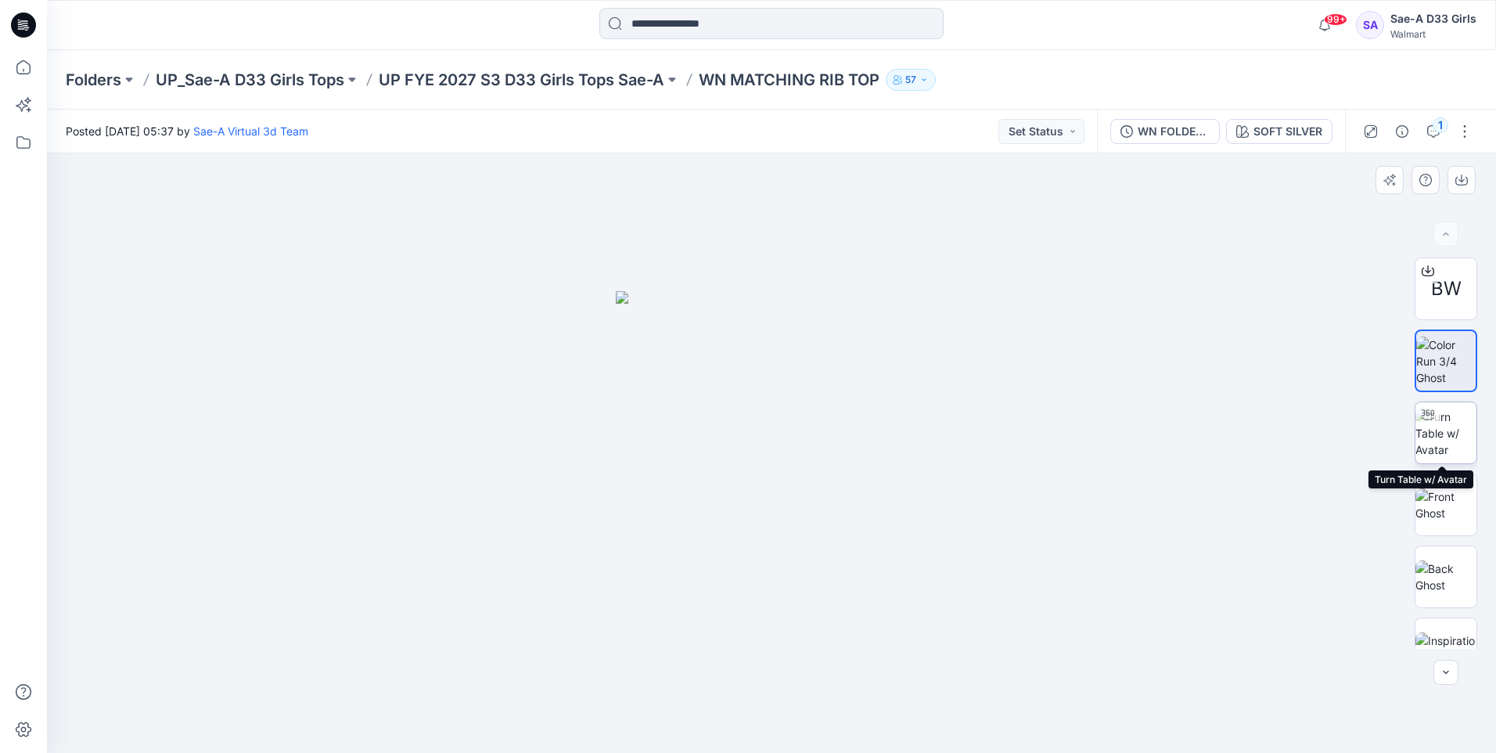
click at [1443, 435] on img at bounding box center [1445, 432] width 61 height 49
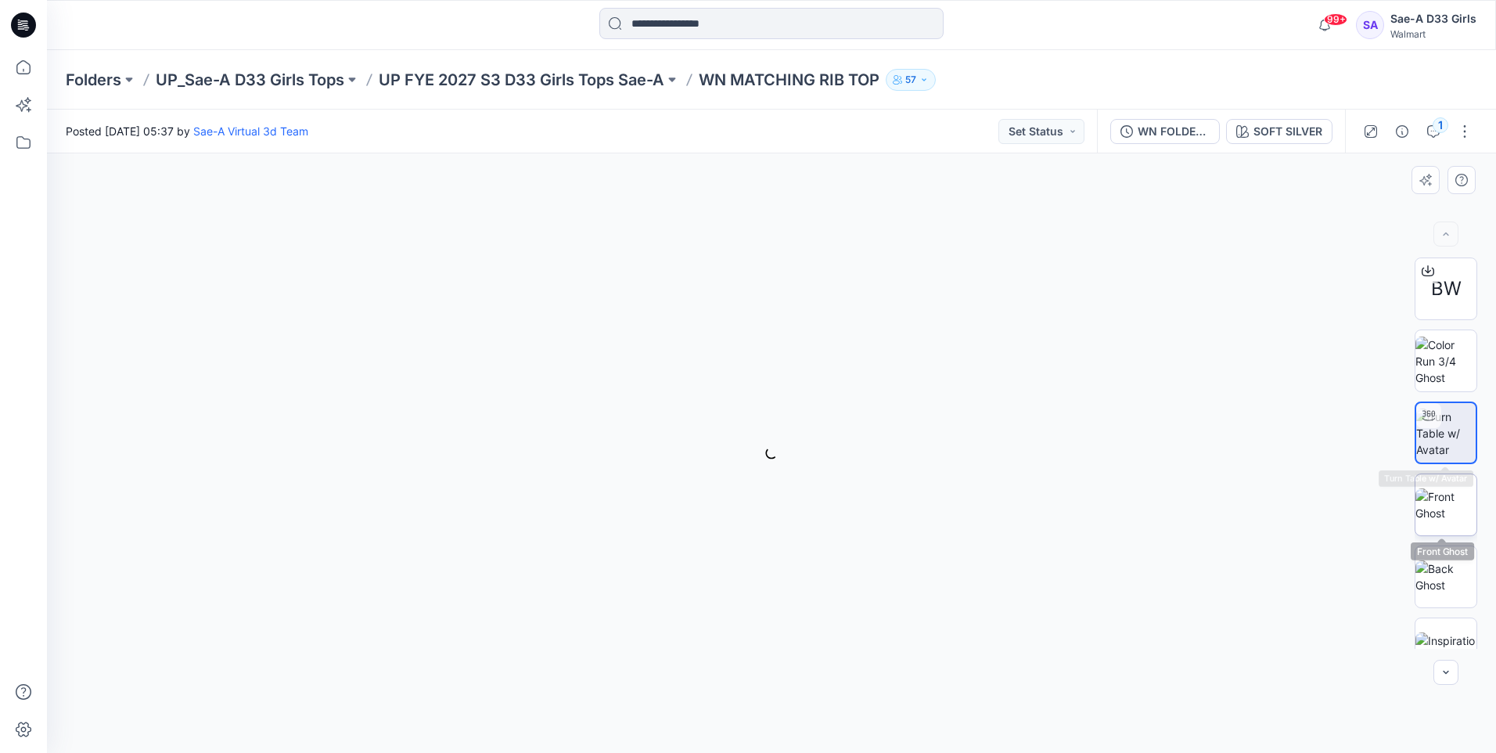
drag, startPoint x: 1437, startPoint y: 494, endPoint x: 1422, endPoint y: 521, distance: 31.2
click at [1437, 494] on img at bounding box center [1445, 504] width 61 height 33
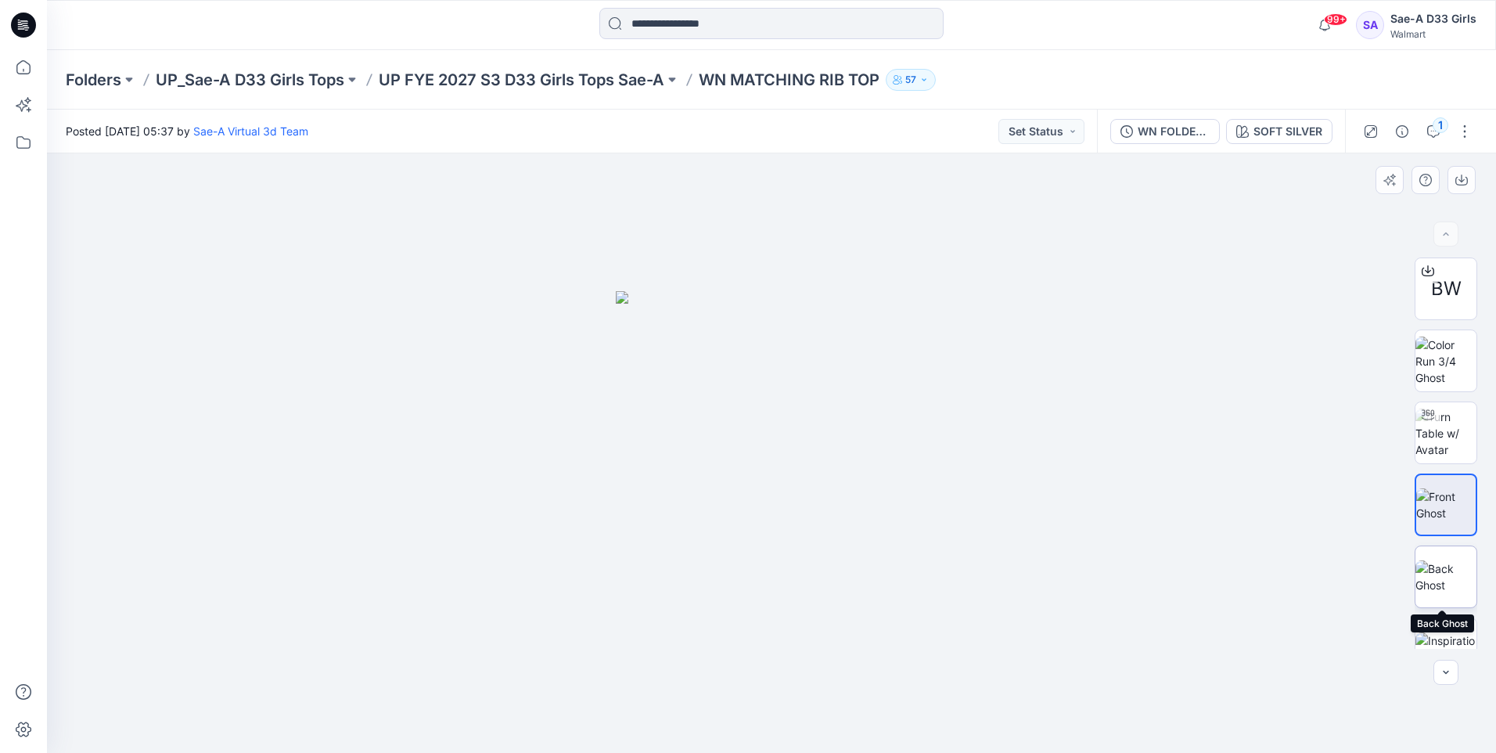
click at [1431, 576] on img at bounding box center [1445, 576] width 61 height 33
click at [1454, 346] on img at bounding box center [1445, 360] width 61 height 49
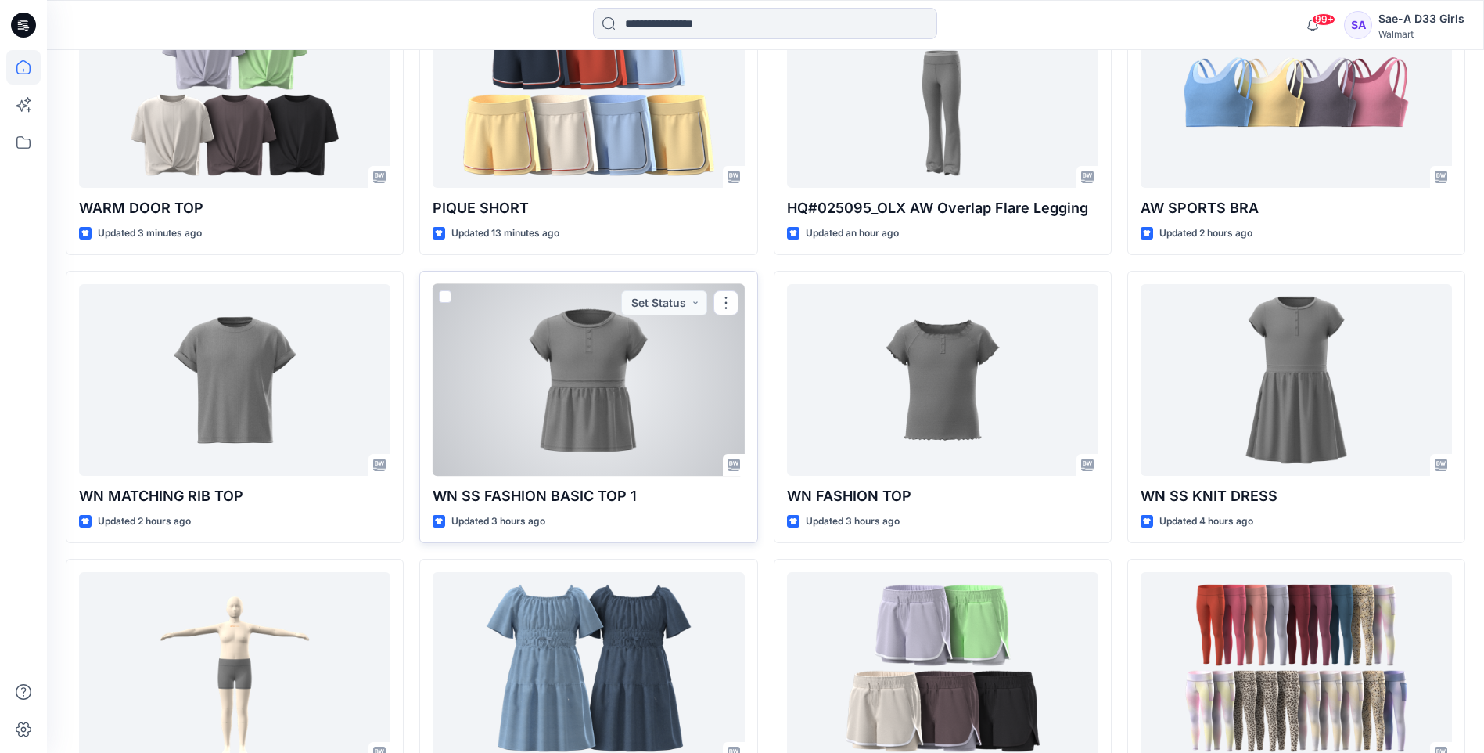
scroll to position [554, 0]
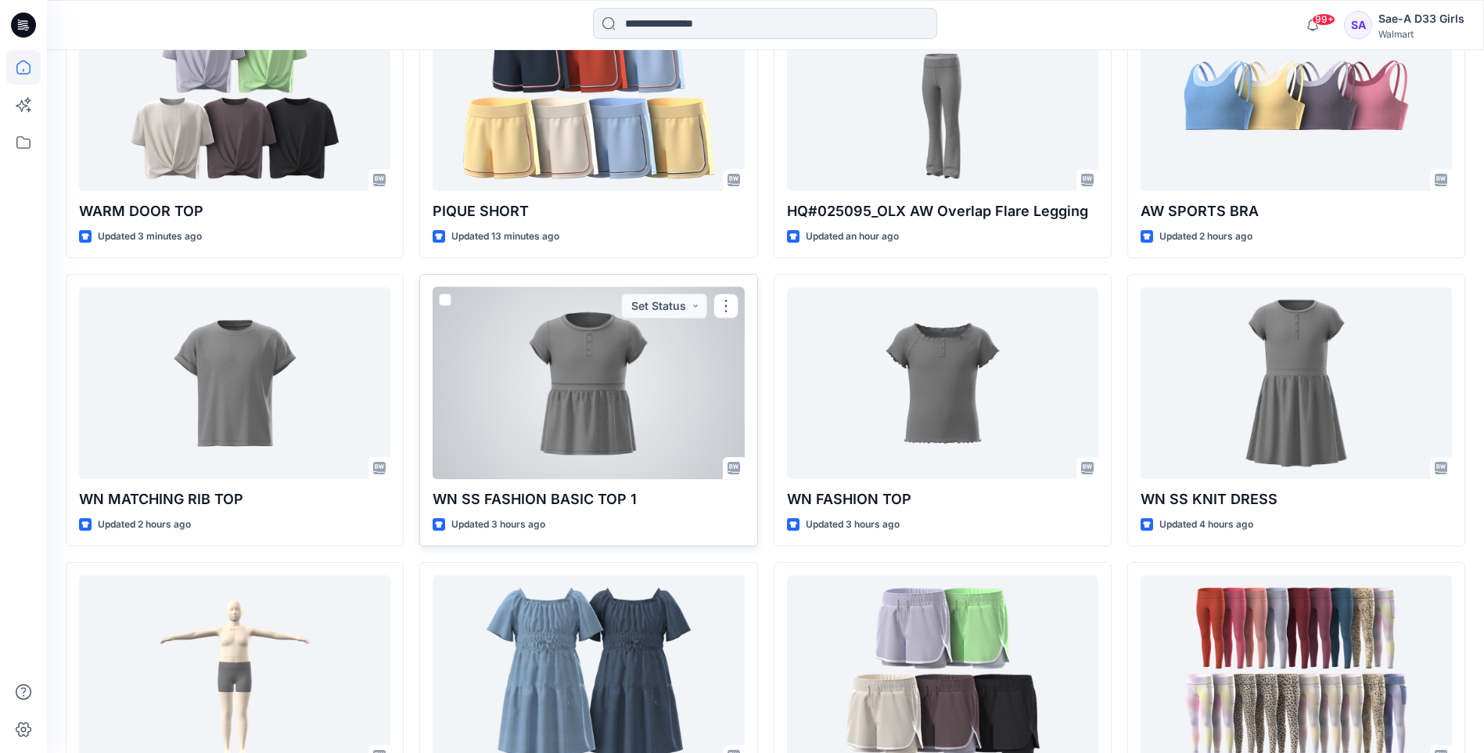
click at [577, 379] on div at bounding box center [588, 383] width 311 height 192
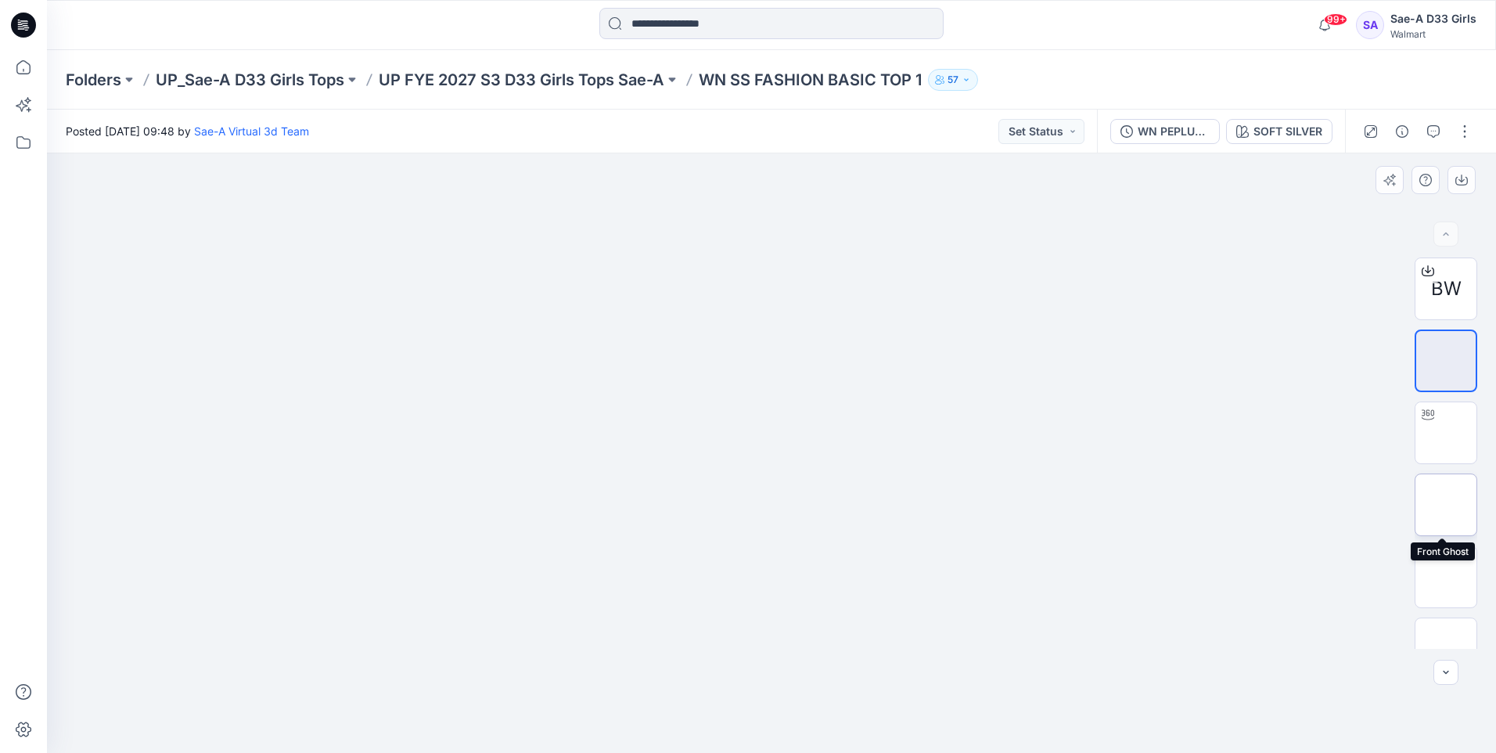
click at [1446, 505] on img at bounding box center [1446, 505] width 0 height 0
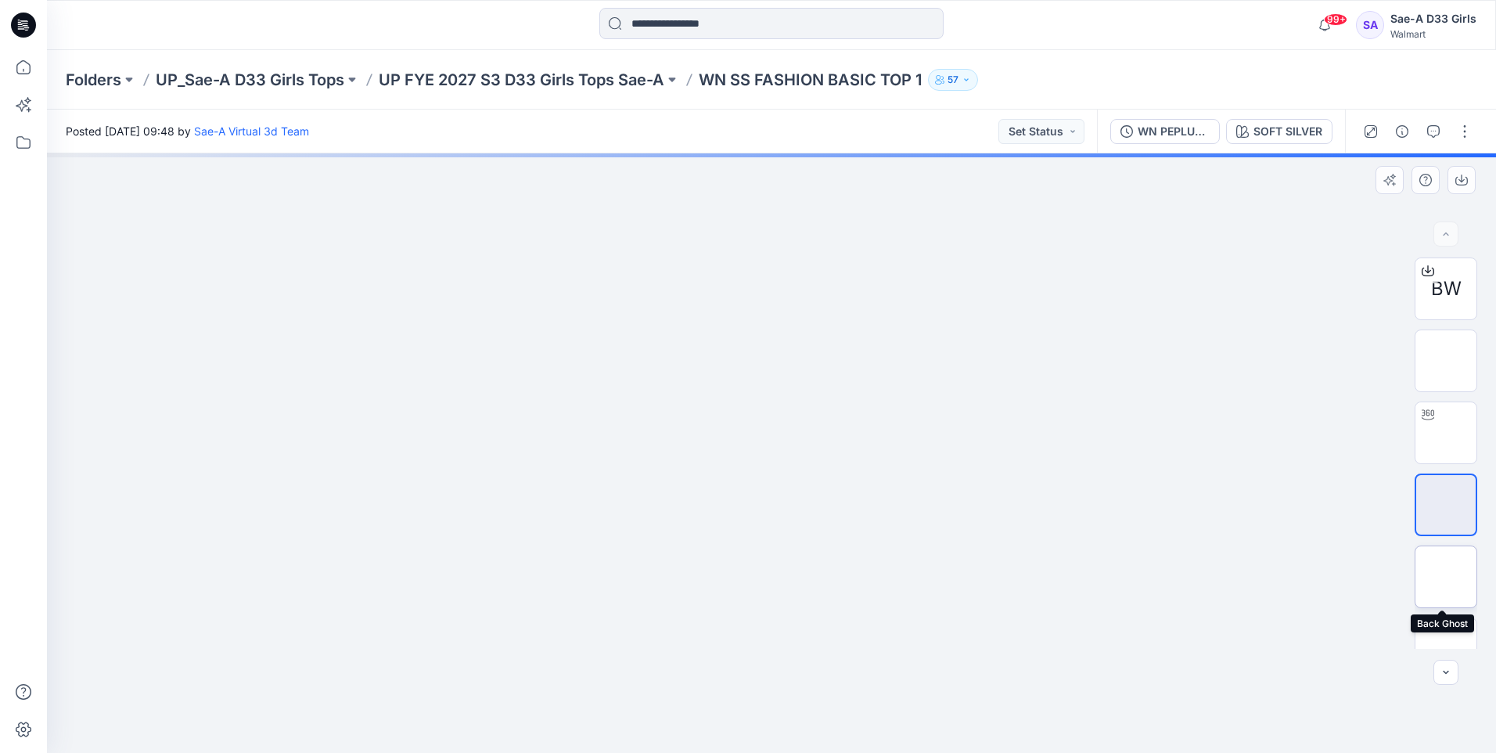
click at [1446, 577] on img at bounding box center [1446, 577] width 0 height 0
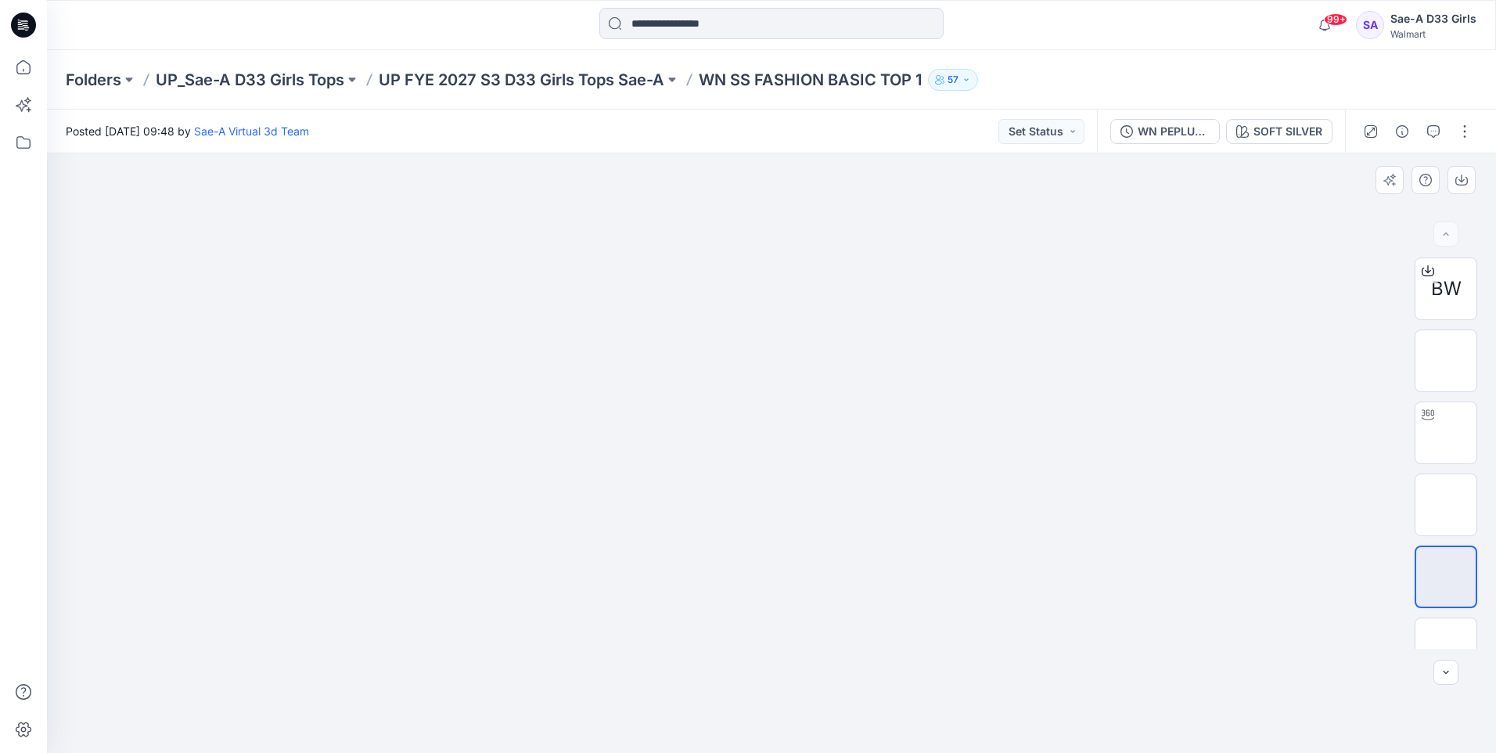
click at [1041, 545] on div at bounding box center [771, 452] width 1449 height 599
click at [1432, 426] on div at bounding box center [1427, 414] width 25 height 25
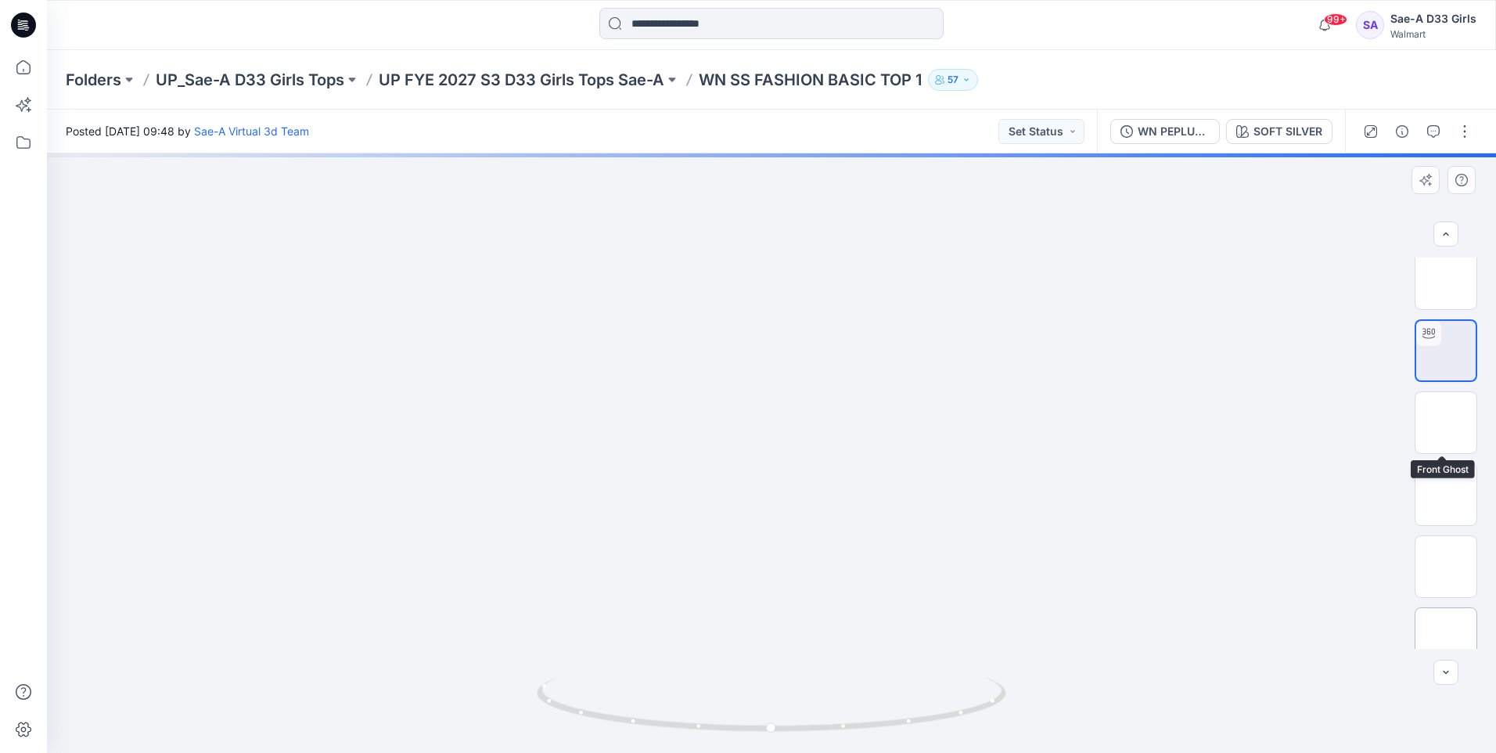
scroll to position [175, 0]
click at [1446, 473] on img at bounding box center [1446, 473] width 0 height 0
click at [1446, 329] on img at bounding box center [1446, 329] width 0 height 0
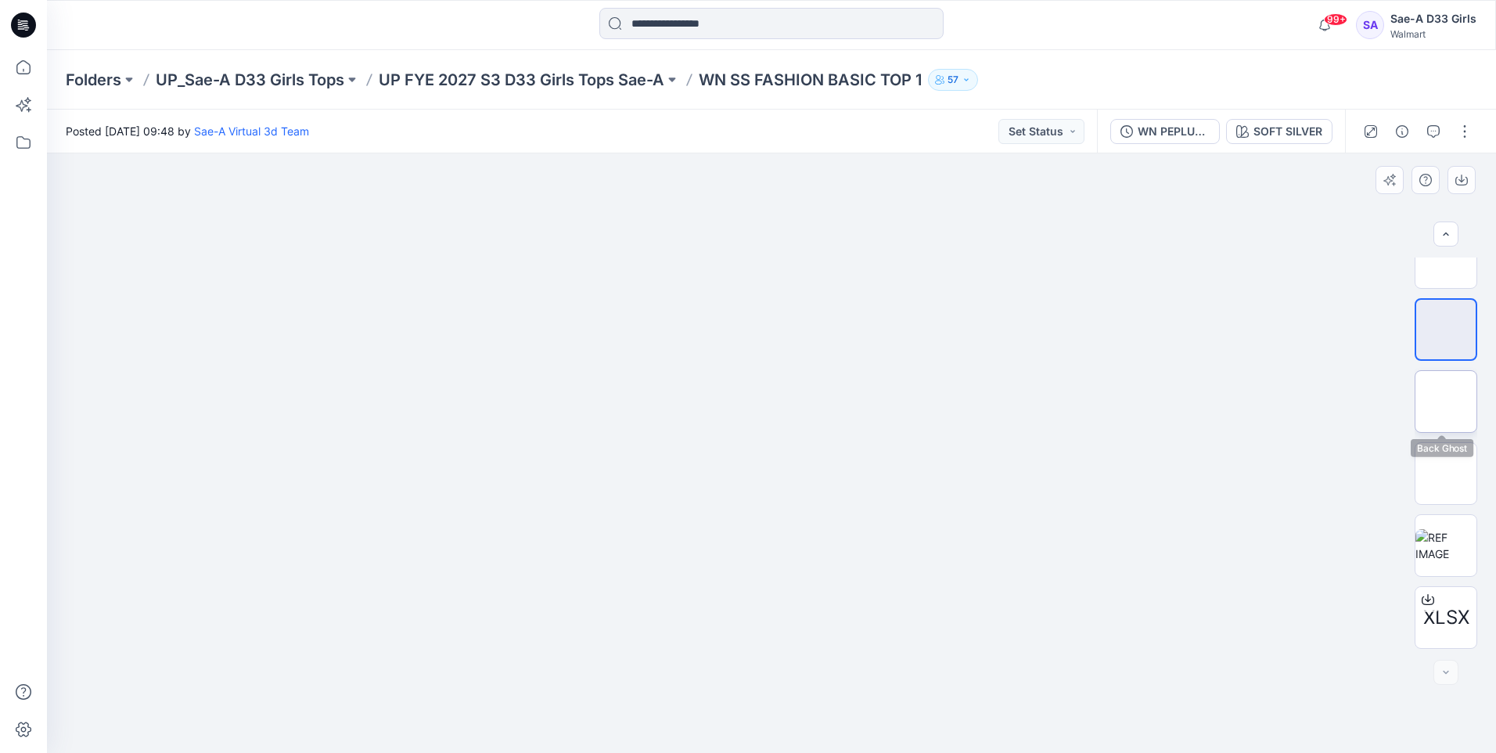
scroll to position [0, 0]
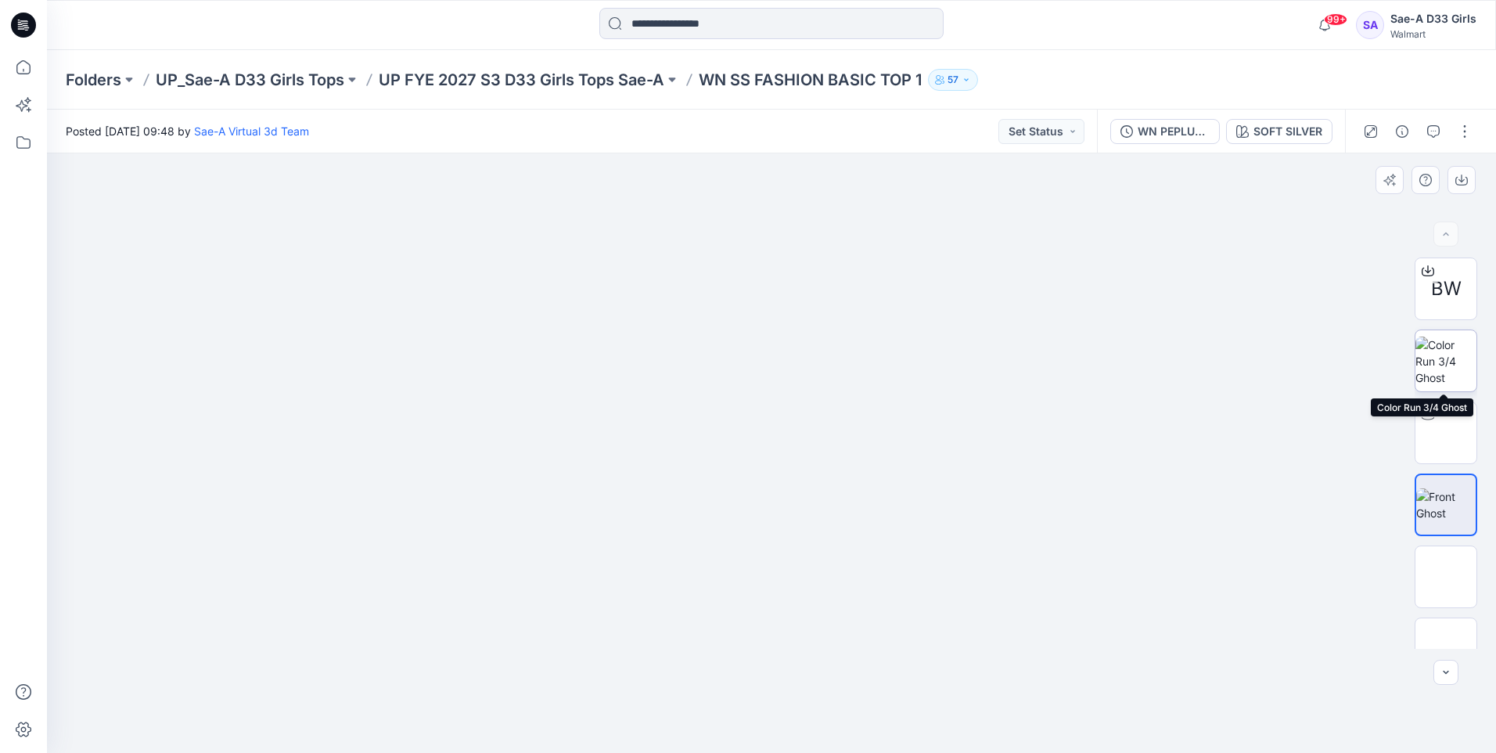
click at [1427, 355] on img at bounding box center [1445, 360] width 61 height 49
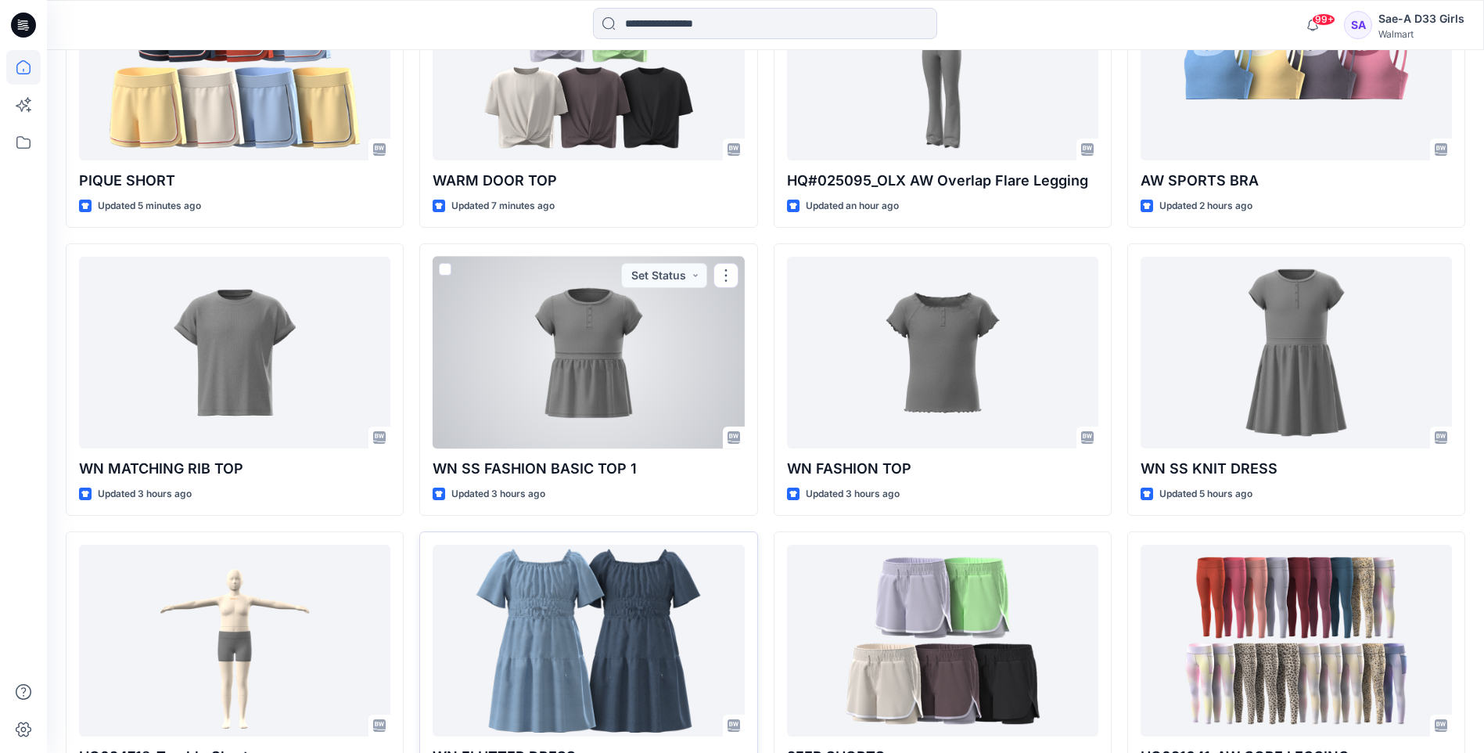
scroll to position [710, 0]
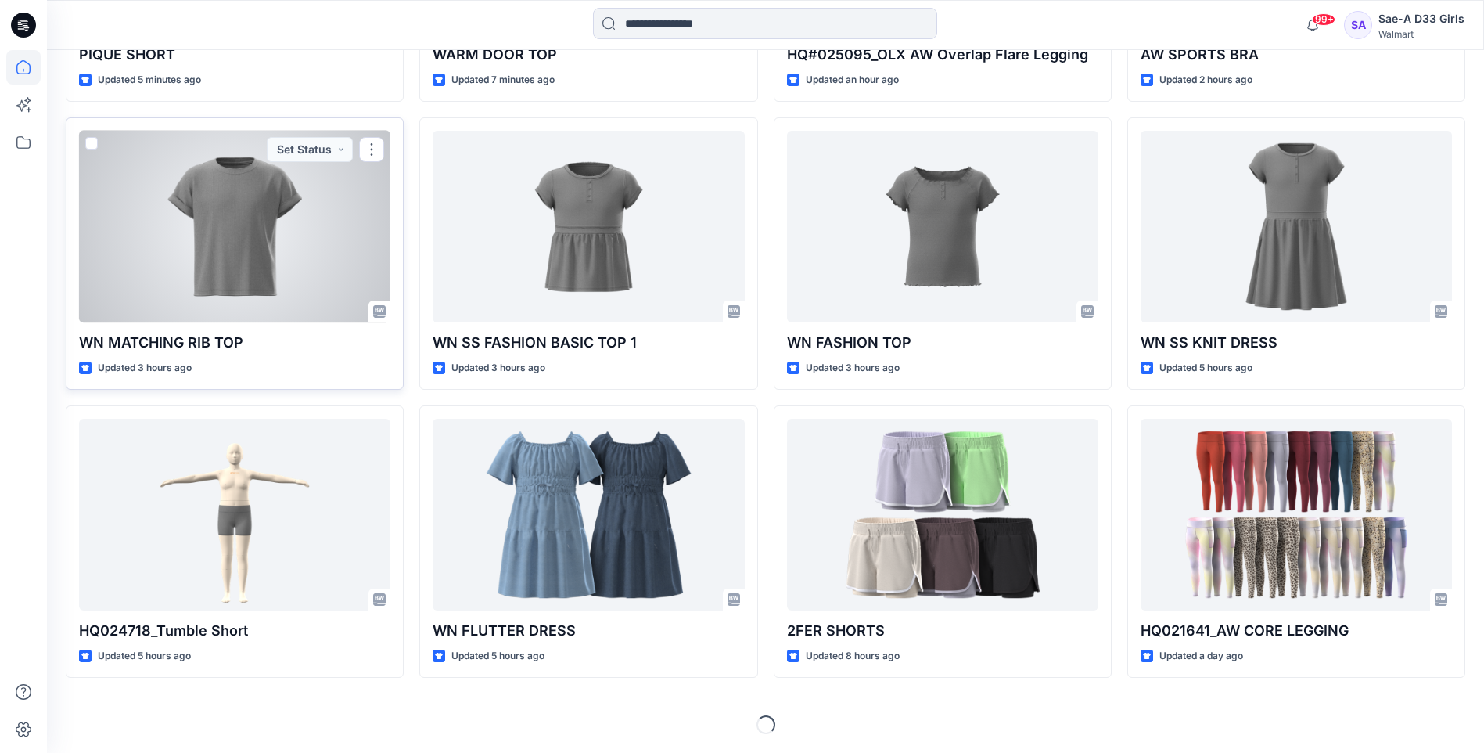
drag, startPoint x: 190, startPoint y: 183, endPoint x: 469, endPoint y: 440, distance: 378.7
click at [190, 183] on div at bounding box center [234, 227] width 311 height 192
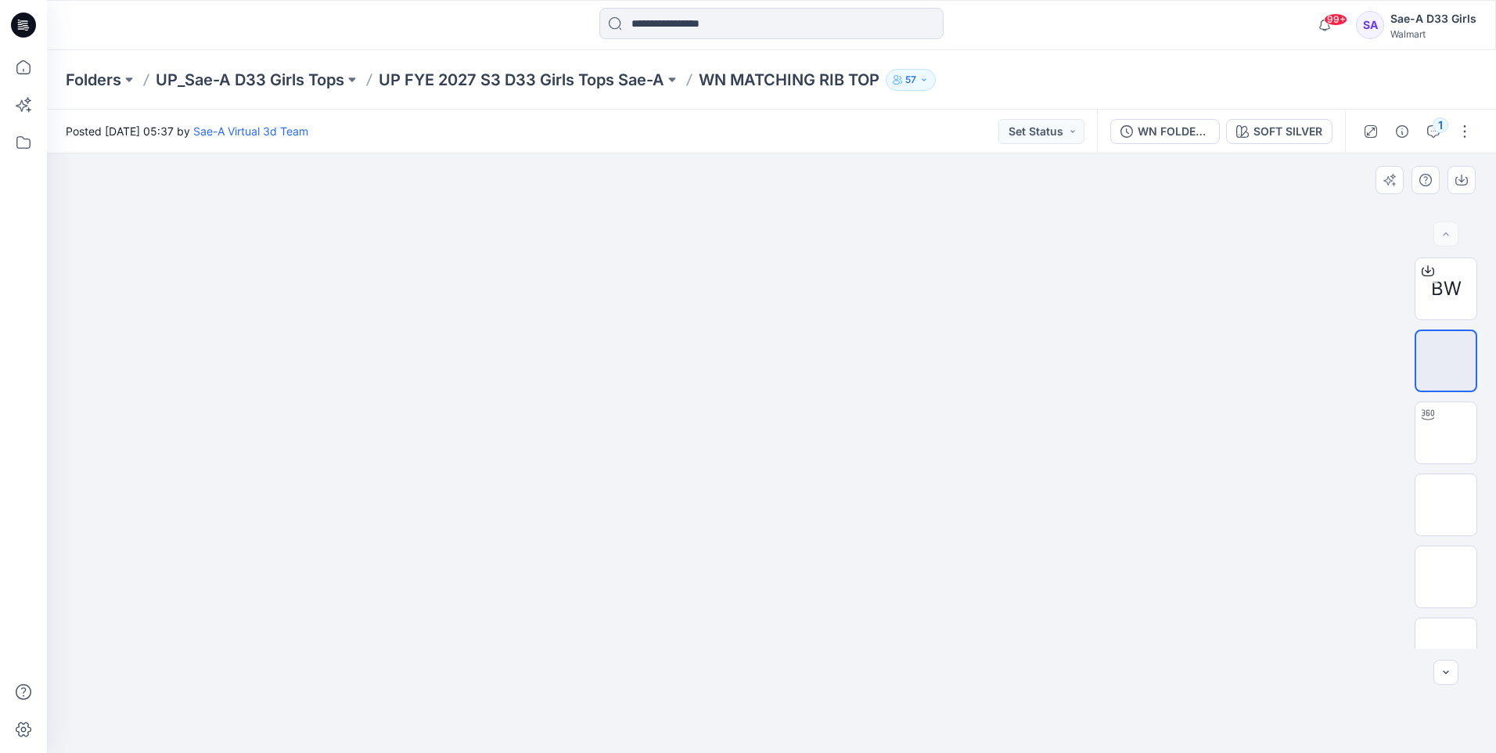
drag, startPoint x: 761, startPoint y: 395, endPoint x: 841, endPoint y: 397, distance: 80.6
click at [761, 291] on img at bounding box center [771, 291] width 311 height 0
click at [1446, 505] on img at bounding box center [1446, 505] width 0 height 0
click at [1446, 433] on img at bounding box center [1446, 433] width 0 height 0
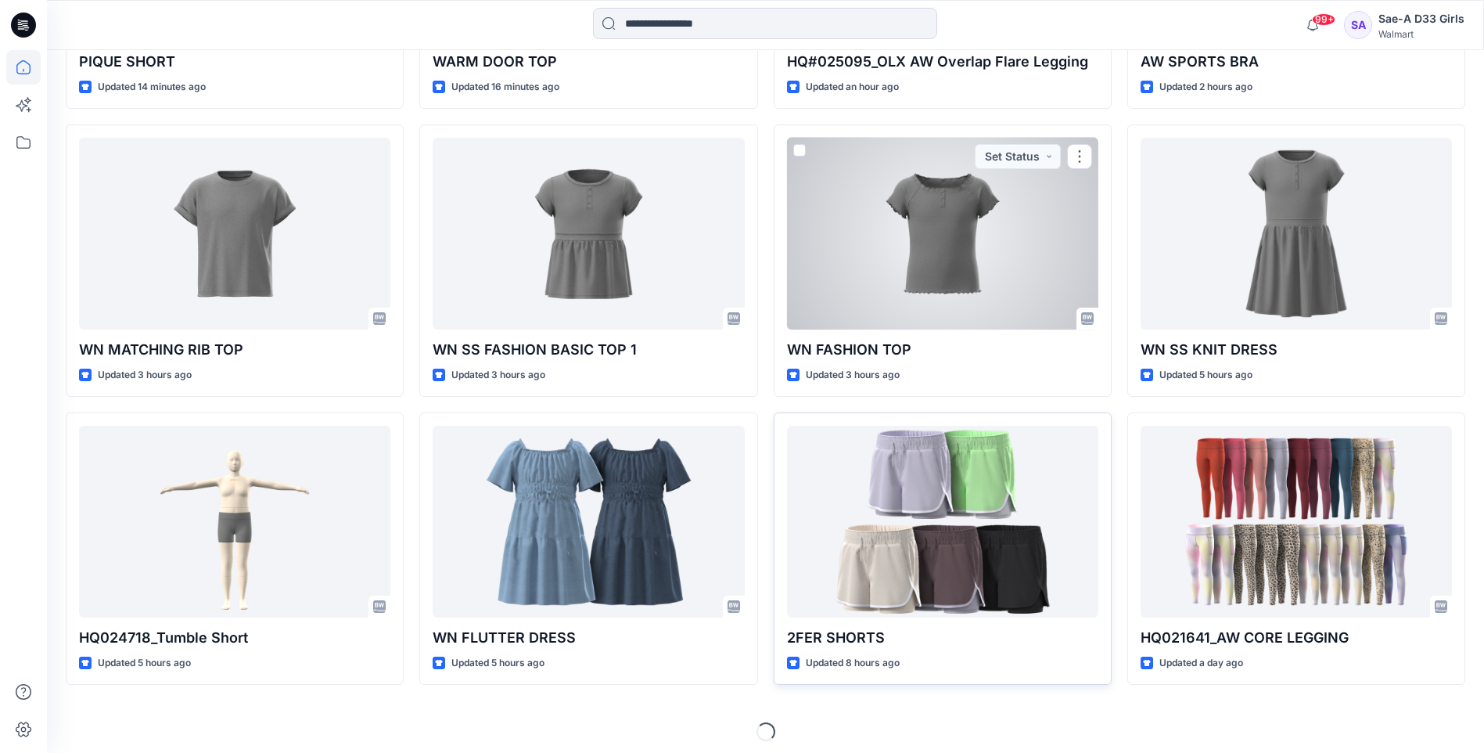
scroll to position [710, 0]
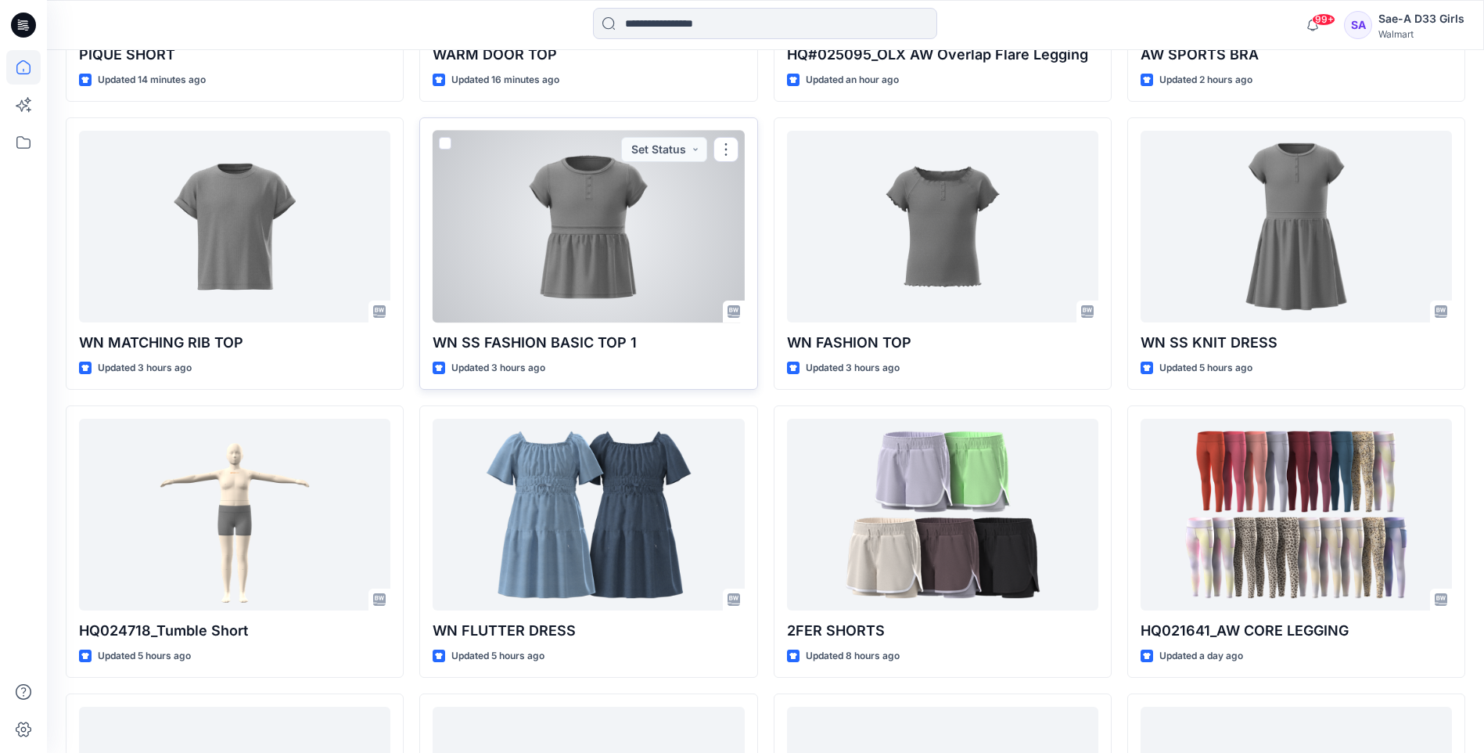
click at [606, 231] on div at bounding box center [588, 227] width 311 height 192
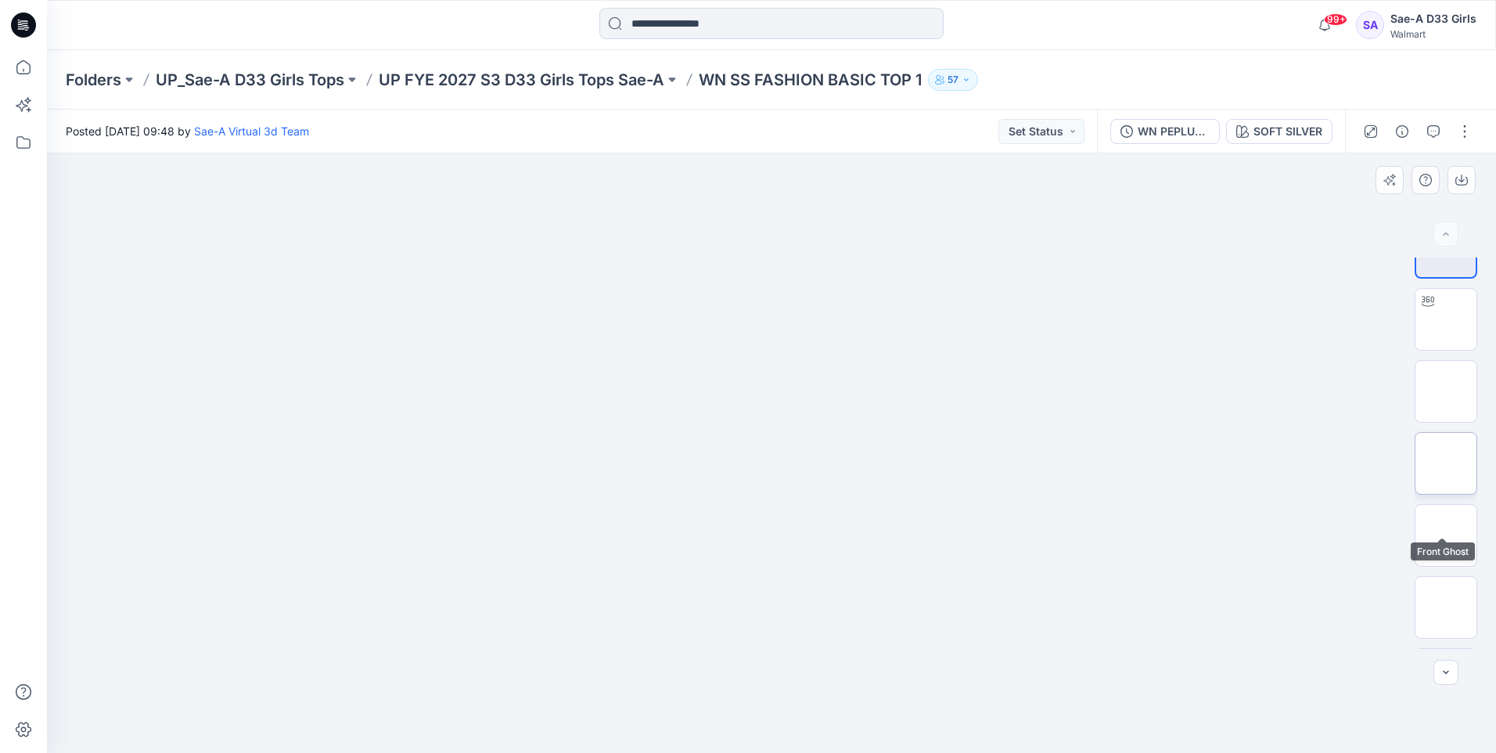
scroll to position [175, 0]
